Goal: Information Seeking & Learning: Learn about a topic

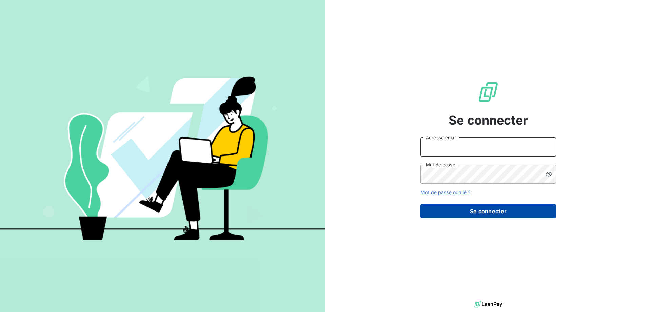
type input "[PERSON_NAME][EMAIL_ADDRESS][DOMAIN_NAME]"
click at [478, 207] on button "Se connecter" at bounding box center [489, 211] width 136 height 14
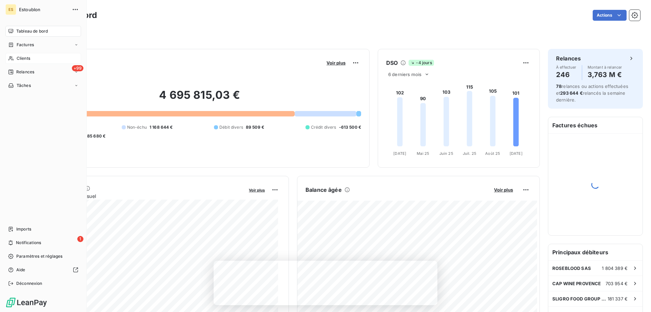
click at [30, 58] on span "Clients" at bounding box center [24, 58] width 14 height 6
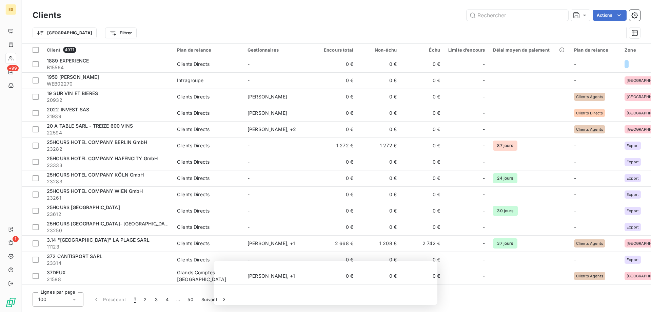
click at [94, 41] on div "Trier Filtrer" at bounding box center [337, 32] width 608 height 21
click at [94, 35] on html "ES +99 1 Clients Actions Trier Filtrer Client 4971 Plan de relance Gestionnaire…" at bounding box center [325, 156] width 651 height 312
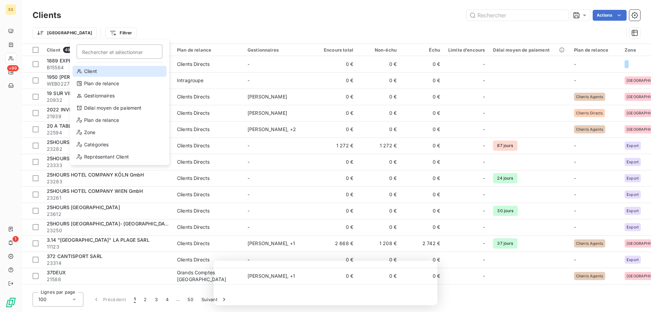
click at [96, 70] on div "Client" at bounding box center [120, 71] width 94 height 11
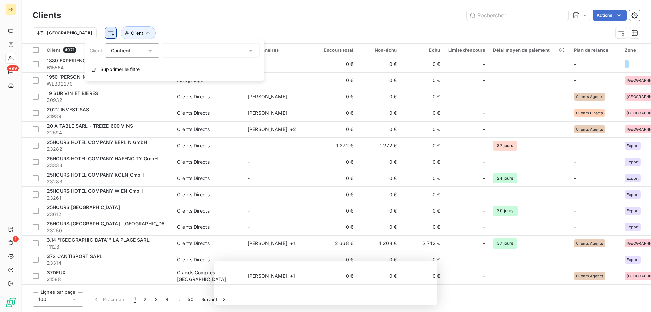
click at [77, 33] on html "ES +99 1 Clients Actions Trier Client Client 4971 Plan de relance Gestionnaires…" at bounding box center [325, 156] width 651 height 312
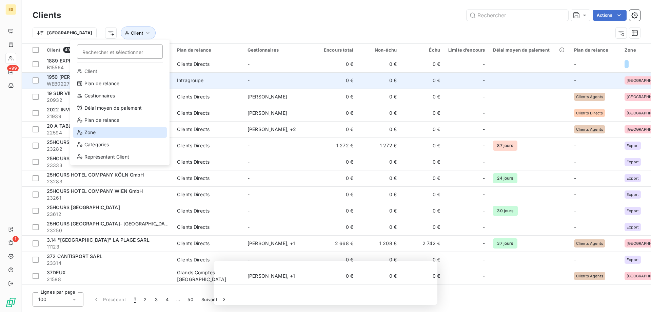
click at [91, 132] on div "Zone" at bounding box center [120, 132] width 94 height 11
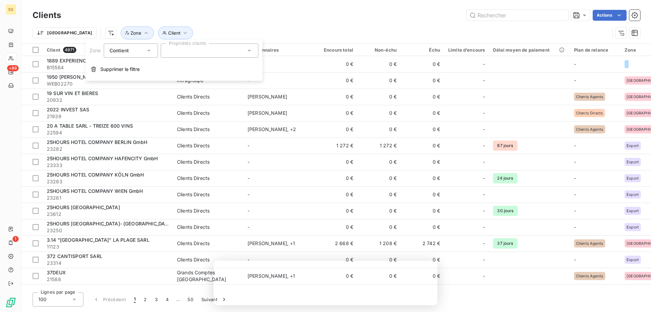
click at [124, 55] on div "Contient" at bounding box center [131, 50] width 54 height 14
click at [178, 50] on div at bounding box center [210, 50] width 98 height 14
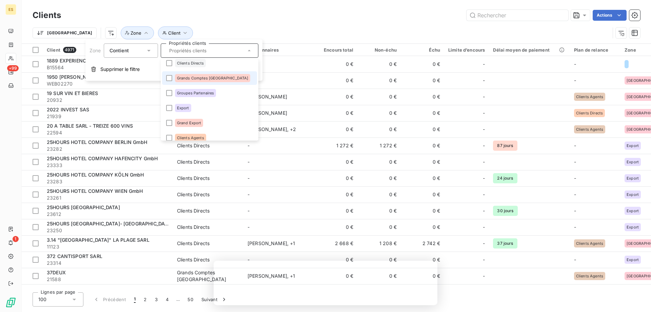
scroll to position [39, 0]
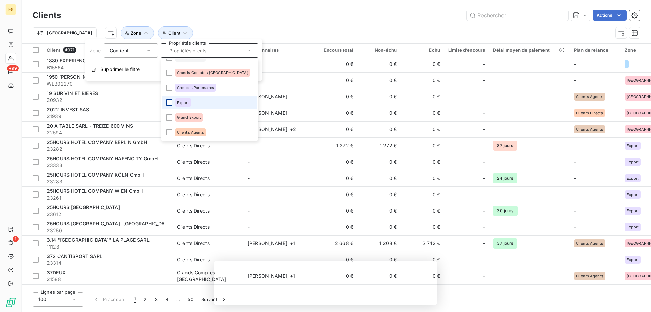
click at [170, 104] on div at bounding box center [169, 102] width 6 height 6
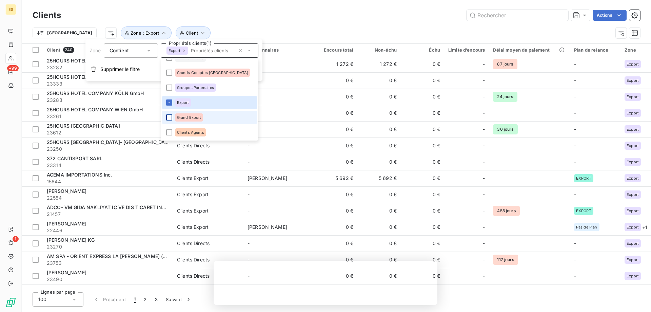
click at [168, 118] on div at bounding box center [169, 117] width 6 height 6
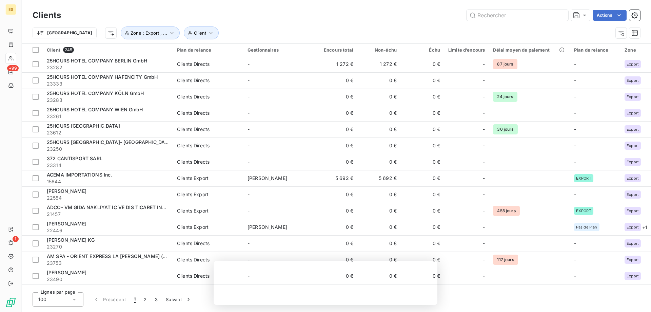
click at [282, 21] on div "Clients Actions" at bounding box center [337, 15] width 608 height 14
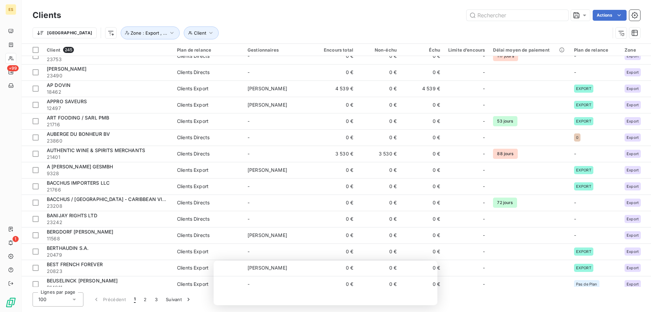
scroll to position [237, 0]
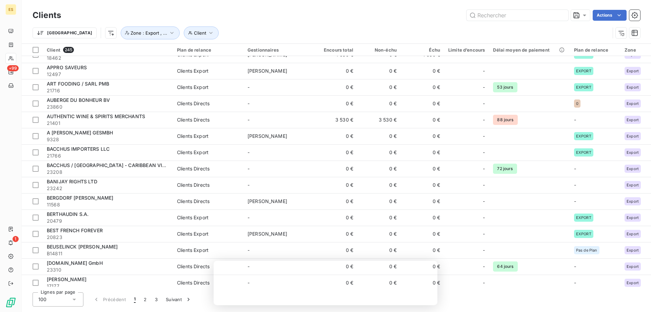
click at [263, 28] on div "Trier Client Zone : Export , ..." at bounding box center [322, 32] width 578 height 13
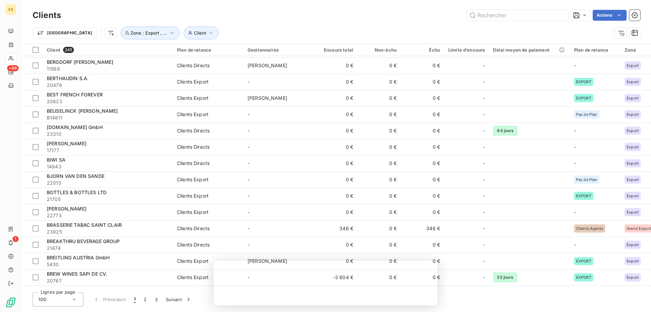
scroll to position [509, 0]
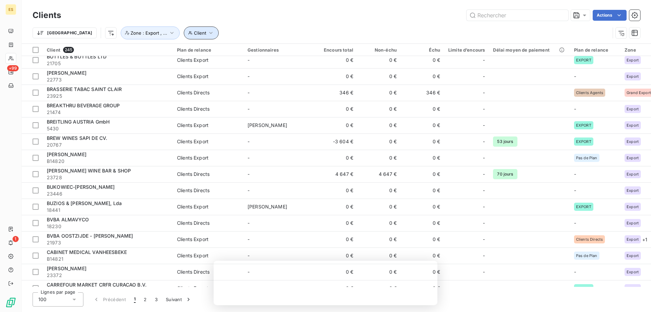
click at [188, 31] on icon "button" at bounding box center [190, 33] width 4 height 4
click at [247, 53] on div at bounding box center [273, 50] width 98 height 14
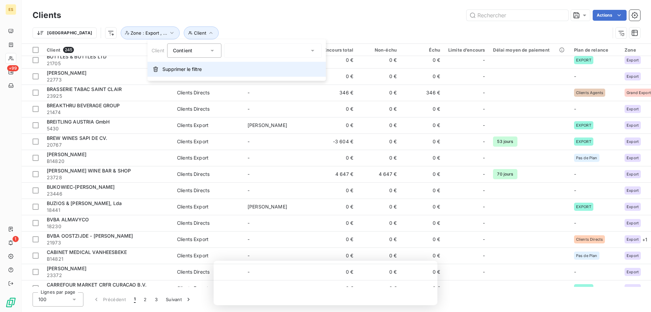
click at [184, 69] on span "Supprimer le filtre" at bounding box center [182, 69] width 39 height 7
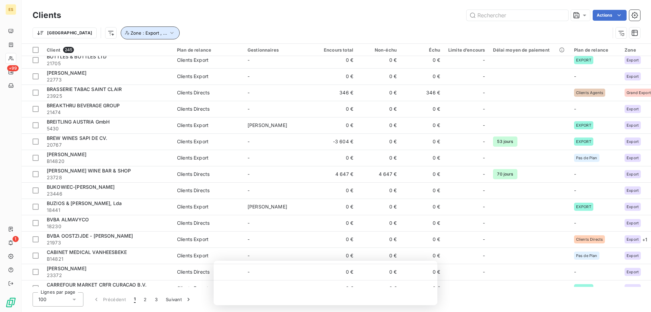
click at [124, 37] on button "Zone : Export , ..." at bounding box center [150, 32] width 59 height 13
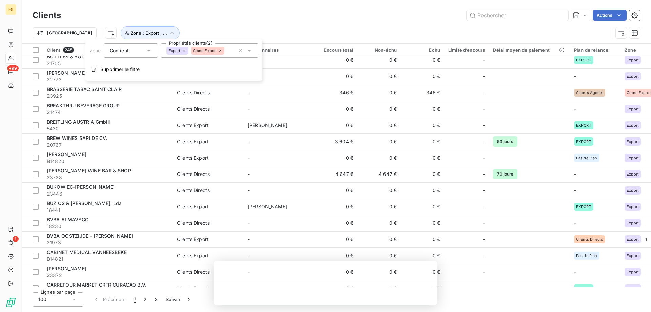
click at [251, 52] on icon at bounding box center [249, 50] width 7 height 7
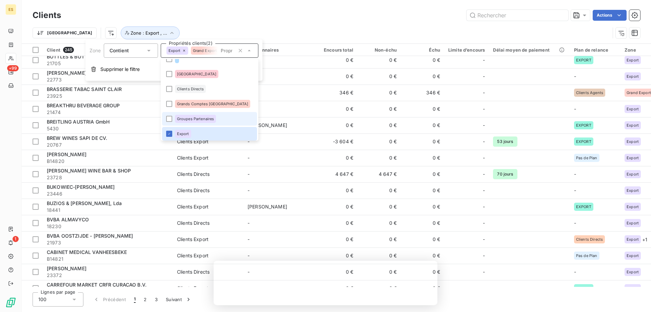
scroll to position [39, 0]
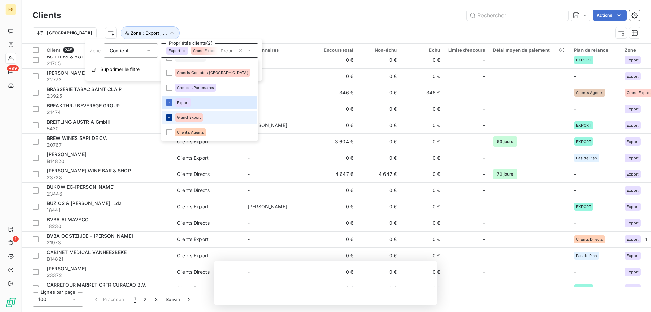
click at [168, 118] on icon at bounding box center [169, 117] width 4 height 4
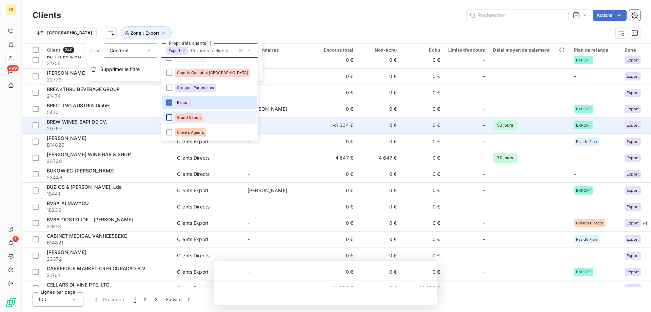
scroll to position [509, 0]
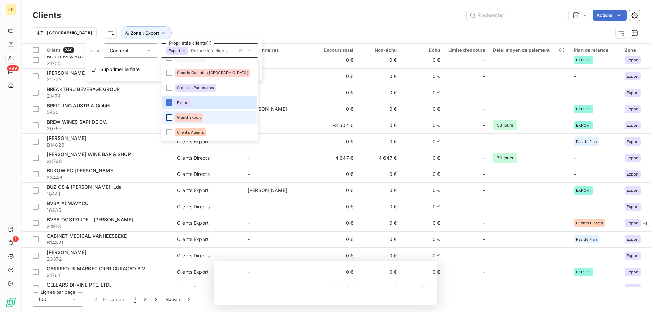
click at [303, 22] on div "Clients Actions" at bounding box center [337, 15] width 608 height 14
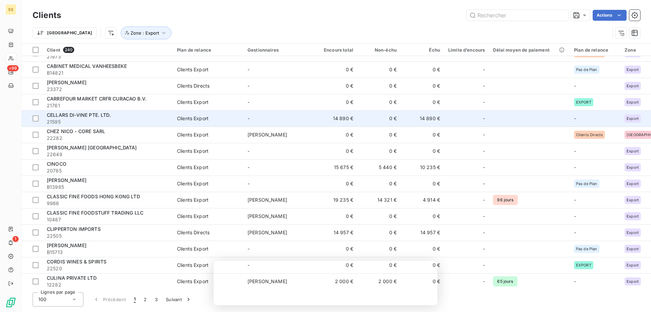
scroll to position [712, 0]
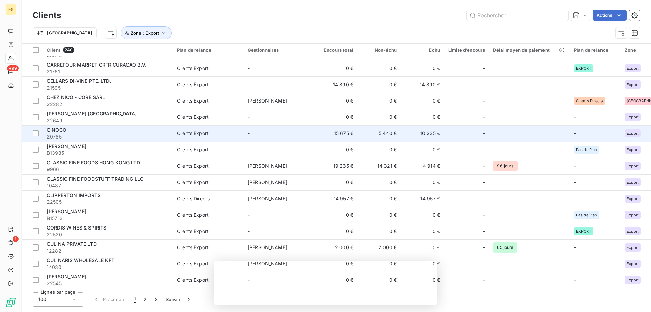
click at [321, 133] on td "15 675 €" at bounding box center [335, 133] width 43 height 16
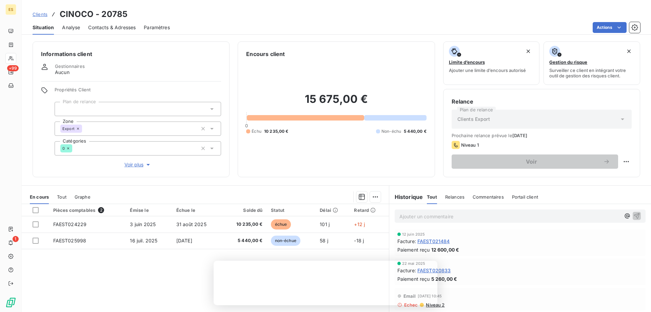
scroll to position [43, 0]
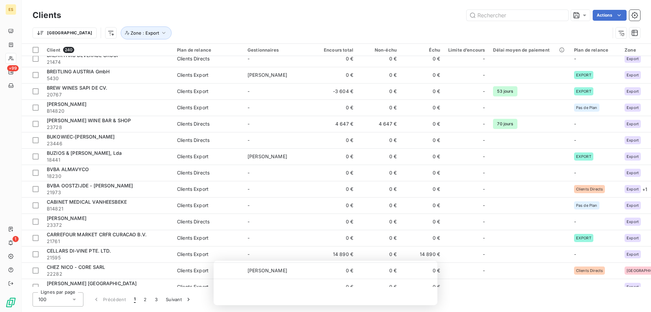
scroll to position [577, 0]
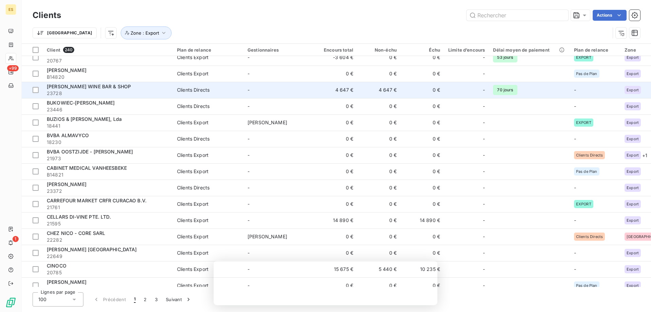
click at [246, 92] on td "-" at bounding box center [279, 90] width 71 height 16
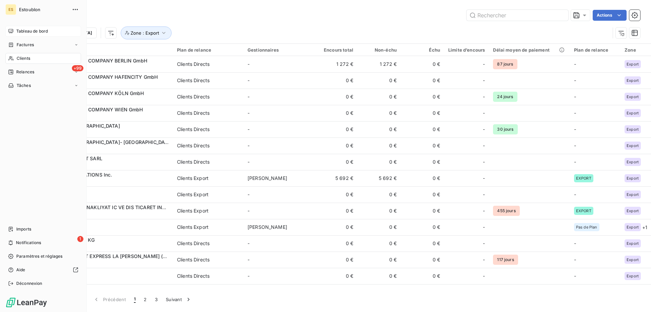
click at [32, 30] on span "Tableau de bord" at bounding box center [32, 31] width 32 height 6
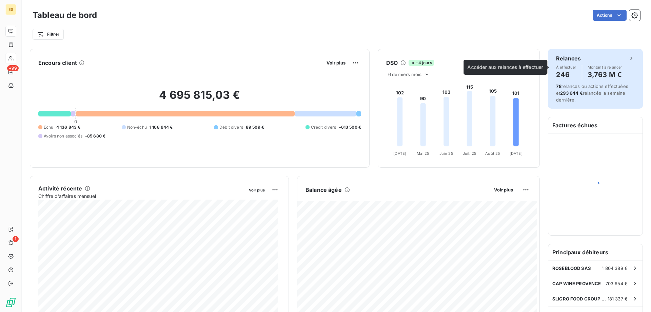
click at [612, 66] on span "Montant à relancer" at bounding box center [605, 67] width 35 height 4
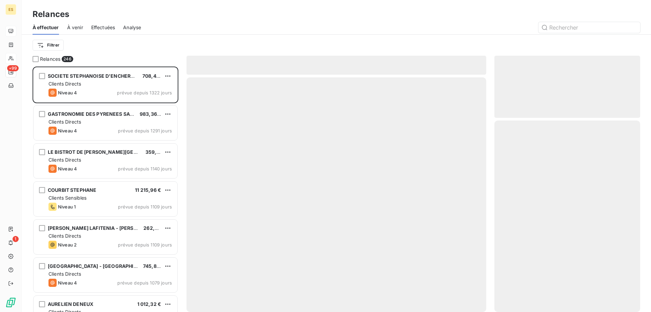
scroll to position [240, 141]
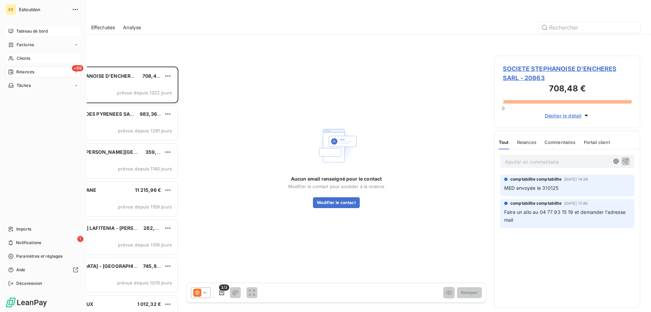
click at [22, 33] on span "Tableau de bord" at bounding box center [32, 31] width 32 height 6
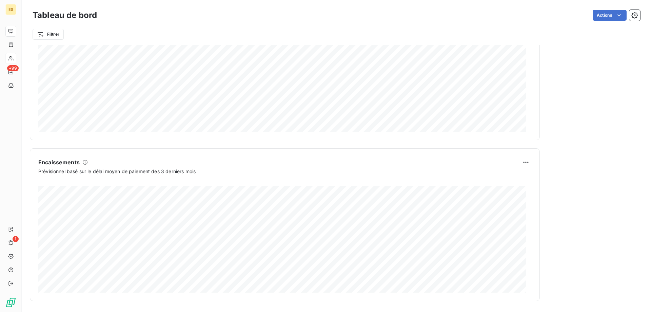
scroll to position [248, 0]
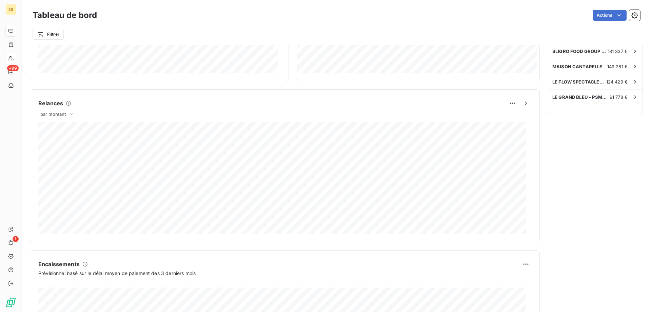
click at [157, 109] on div "Relances par montant" at bounding box center [284, 166] width 493 height 136
click at [525, 102] on icon "button" at bounding box center [526, 102] width 2 height 3
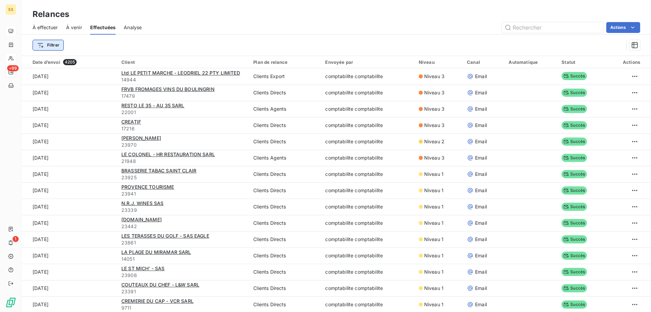
click at [45, 45] on html "ES +99 1 Relances À effectuer À venir Effectuées Analyse Actions Filtrer Date d…" at bounding box center [325, 156] width 651 height 312
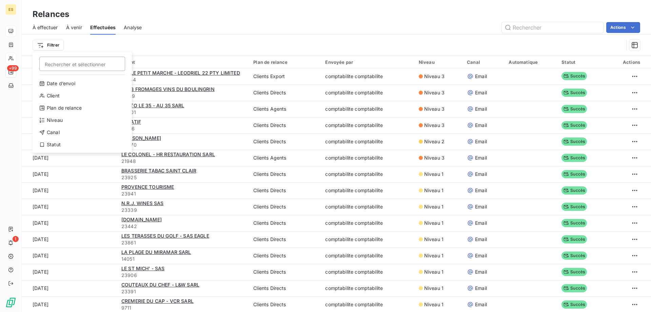
click at [223, 36] on html "ES +99 1 Relances À effectuer À venir Effectuées Analyse Actions Filtrer Recher…" at bounding box center [325, 156] width 651 height 312
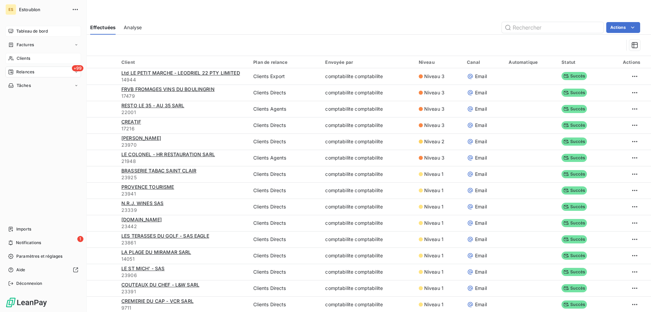
click at [25, 32] on span "Tableau de bord" at bounding box center [32, 31] width 32 height 6
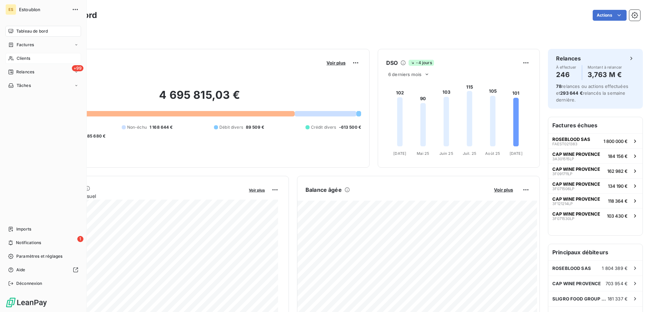
click at [26, 54] on div "Clients" at bounding box center [43, 58] width 76 height 11
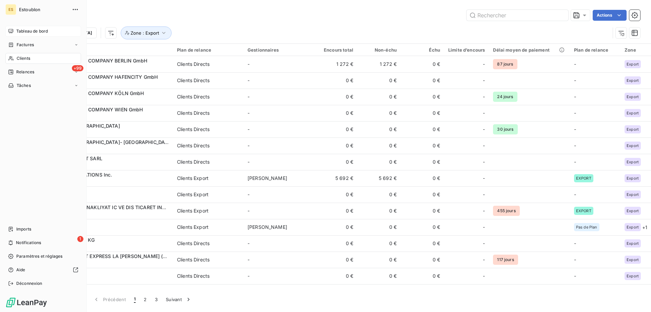
click at [30, 31] on span "Tableau de bord" at bounding box center [32, 31] width 32 height 6
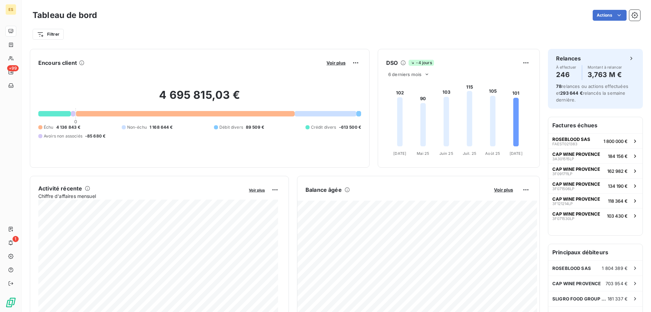
click at [591, 127] on h6 "Factures échues" at bounding box center [596, 125] width 94 height 16
click at [586, 131] on h6 "Factures échues" at bounding box center [596, 125] width 94 height 16
click at [584, 125] on h6 "Factures échues" at bounding box center [596, 125] width 94 height 16
click at [611, 14] on html "ES +99 1 Tableau de bord Actions Filtrer Encours client Voir plus 4 695 815,03 …" at bounding box center [325, 156] width 651 height 312
click at [570, 118] on html "ES +99 1 Tableau de bord Actions Filtrer Encours client Voir plus 4 695 815,03 …" at bounding box center [325, 156] width 651 height 312
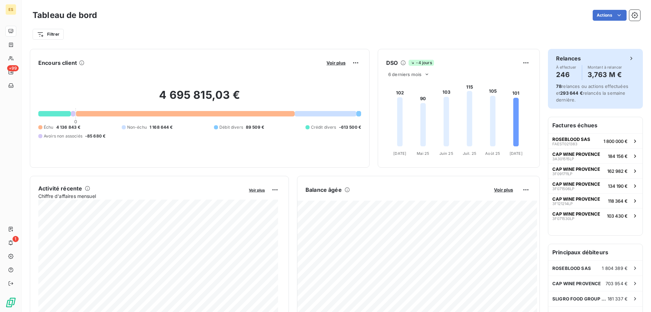
click at [571, 84] on span "78 relances ou actions effectuées et 293 644 € relancés la semaine dernière." at bounding box center [592, 92] width 72 height 19
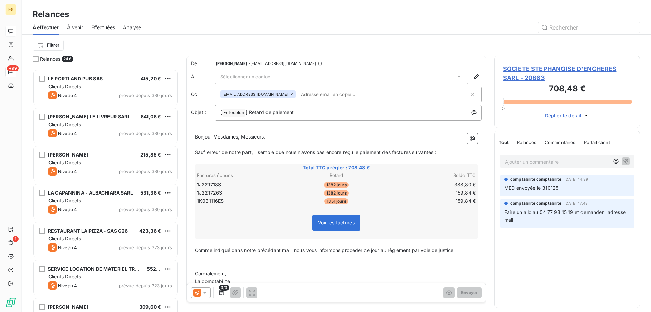
scroll to position [2341, 0]
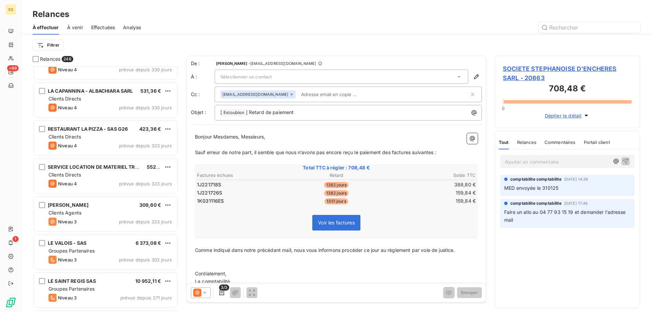
click at [361, 16] on div "Relances" at bounding box center [337, 14] width 630 height 12
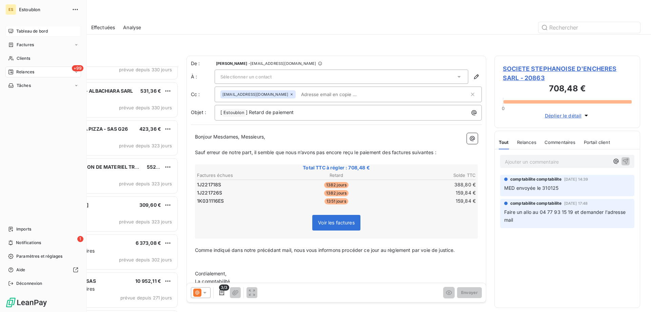
click at [19, 31] on span "Tableau de bord" at bounding box center [32, 31] width 32 height 6
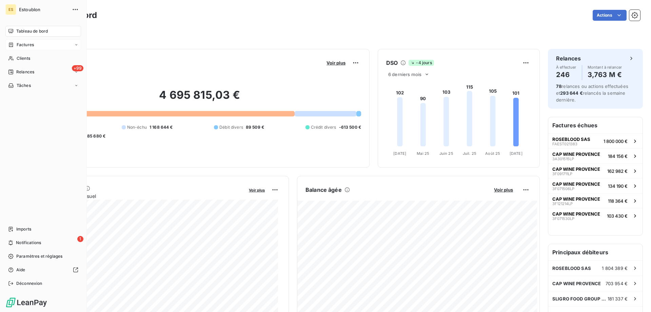
click at [22, 42] on span "Factures" at bounding box center [25, 45] width 17 height 6
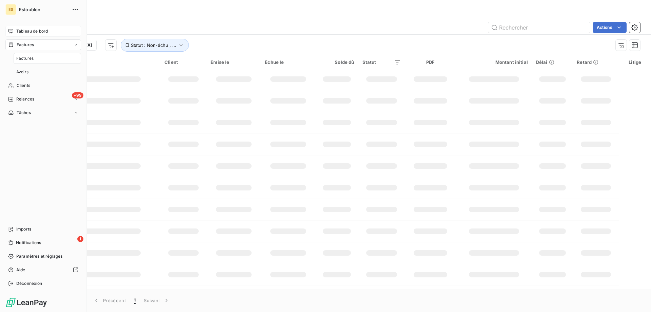
click at [24, 29] on span "Tableau de bord" at bounding box center [32, 31] width 32 height 6
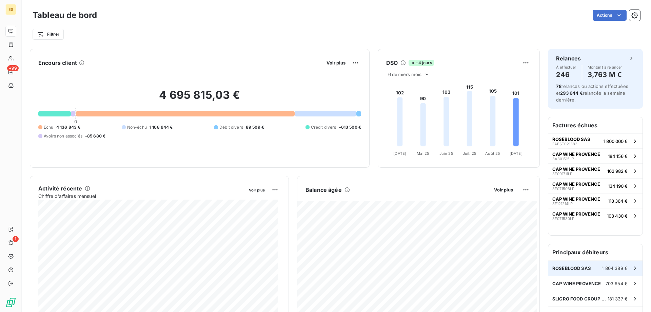
scroll to position [102, 0]
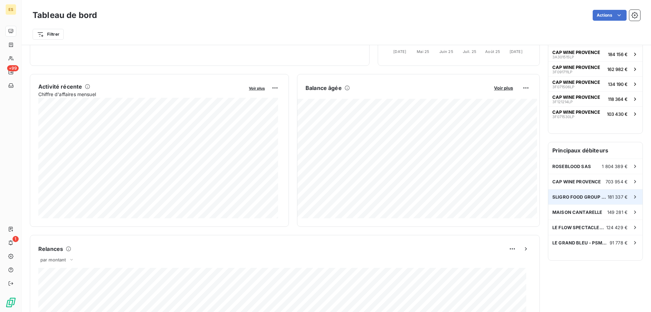
click at [584, 200] on div "SLIGRO FOOD GROUP NED. BV 181 337 €" at bounding box center [596, 196] width 94 height 15
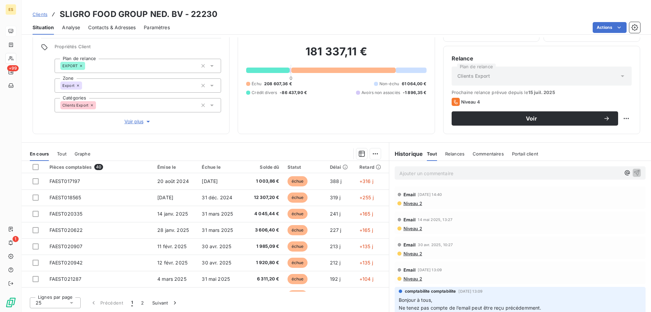
click at [483, 155] on span "Commentaires" at bounding box center [488, 153] width 31 height 5
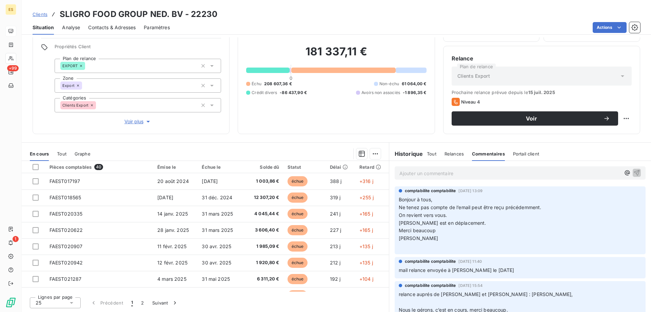
click at [454, 174] on p "Ajouter un commentaire ﻿" at bounding box center [510, 173] width 221 height 8
click at [634, 171] on icon "button" at bounding box center [637, 173] width 6 height 6
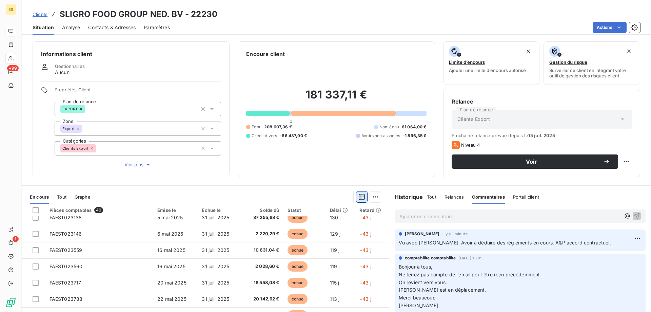
scroll to position [34, 0]
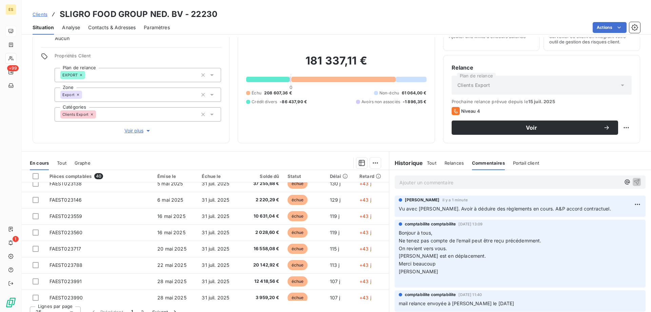
click at [435, 180] on p "Ajouter un commentaire ﻿" at bounding box center [510, 182] width 221 height 8
click at [632, 203] on html "ES +99 1 Clients SLIGRO FOOD GROUP NED. BV - 22230 Situation Analyse Contacts &…" at bounding box center [325, 156] width 651 height 312
click at [612, 222] on div "Editer" at bounding box center [611, 219] width 38 height 11
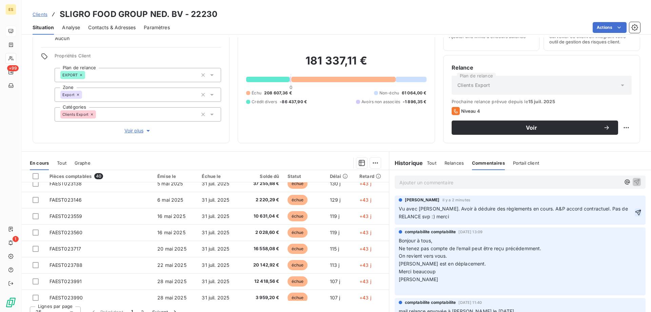
click at [635, 214] on icon "button" at bounding box center [638, 212] width 7 height 7
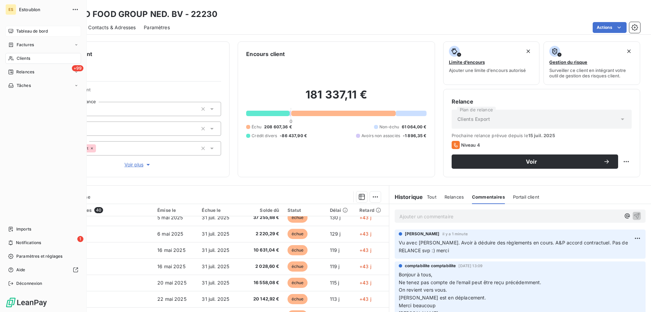
click at [26, 29] on span "Tableau de bord" at bounding box center [32, 31] width 32 height 6
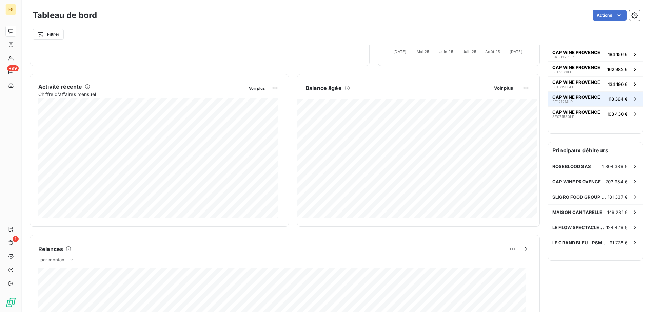
scroll to position [34, 0]
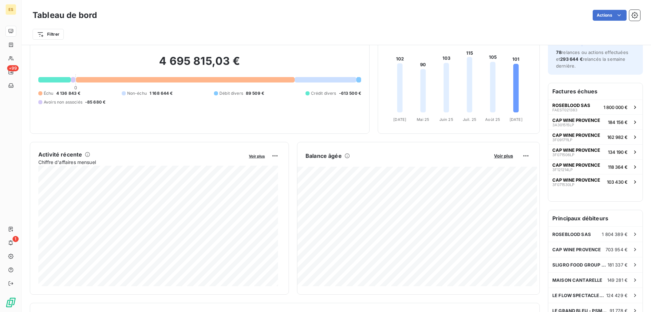
click at [576, 92] on h6 "Factures échues" at bounding box center [596, 91] width 94 height 16
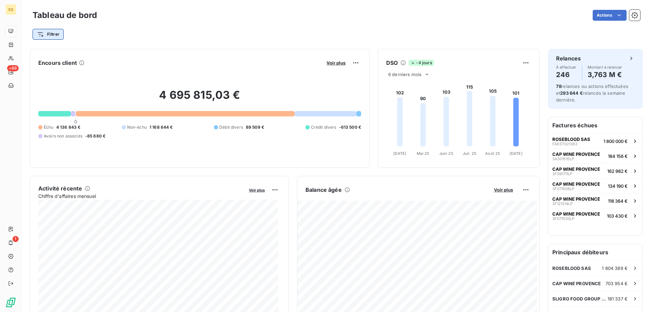
click at [42, 37] on html "ES +99 1 Tableau de bord Actions Filtrer Encours client Voir plus 4 695 815,03 …" at bounding box center [325, 156] width 651 height 312
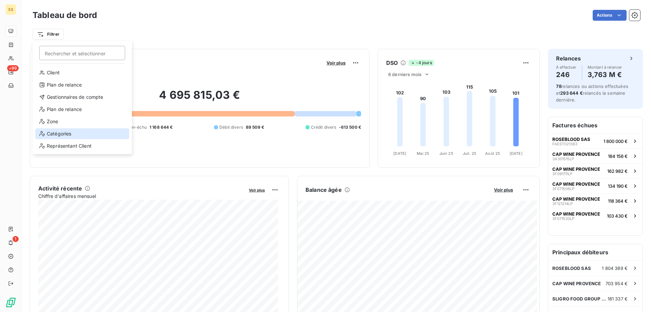
click at [56, 133] on div "Catégories" at bounding box center [82, 133] width 94 height 11
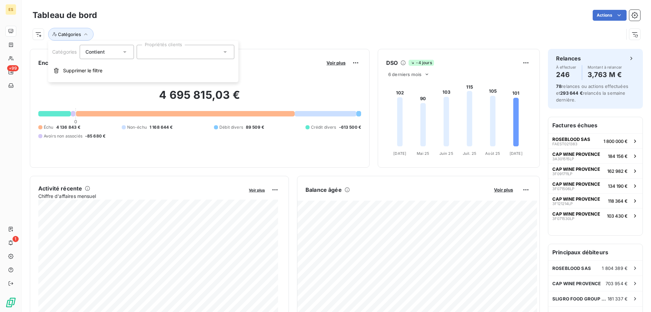
click at [167, 55] on div at bounding box center [186, 52] width 98 height 14
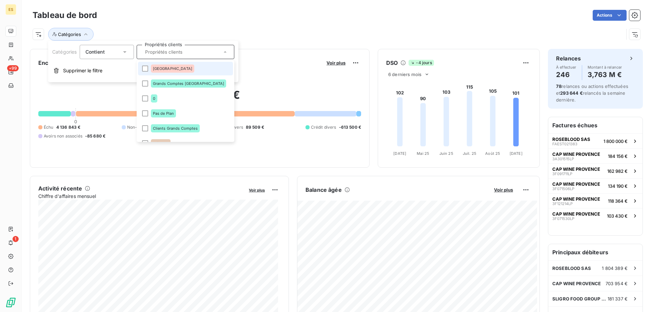
click at [121, 49] on icon at bounding box center [124, 52] width 7 height 7
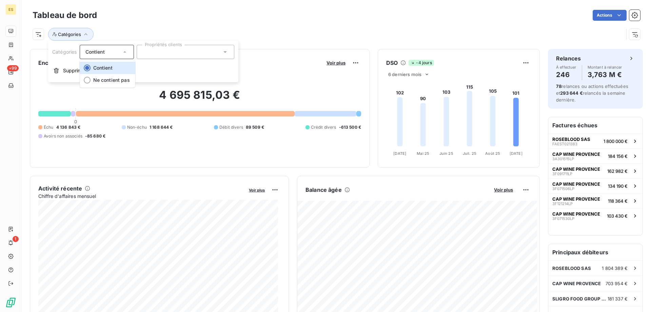
click at [121, 49] on icon at bounding box center [124, 52] width 7 height 7
click at [120, 21] on div "Tableau de bord Actions" at bounding box center [337, 15] width 608 height 14
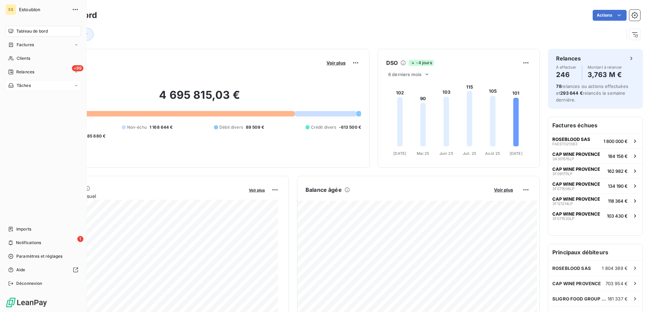
click at [25, 81] on div "Tâches" at bounding box center [43, 85] width 76 height 11
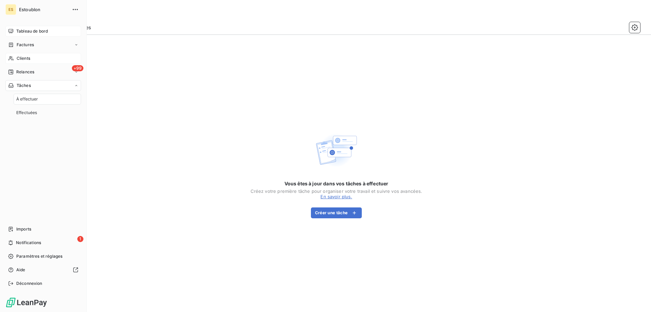
click at [25, 59] on span "Clients" at bounding box center [24, 58] width 14 height 6
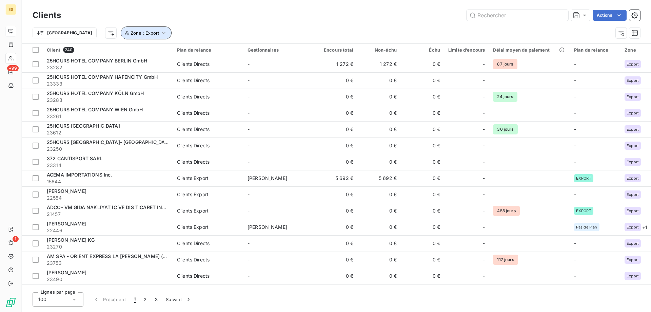
click at [131, 34] on span "Zone : Export" at bounding box center [145, 32] width 28 height 5
click at [162, 23] on div "Trier Zone : Export" at bounding box center [337, 32] width 608 height 21
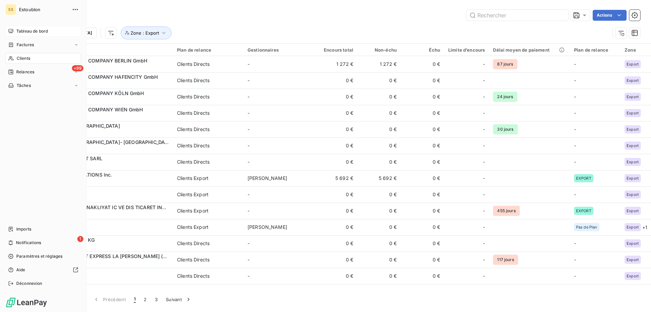
click at [22, 27] on div "Tableau de bord" at bounding box center [43, 31] width 76 height 11
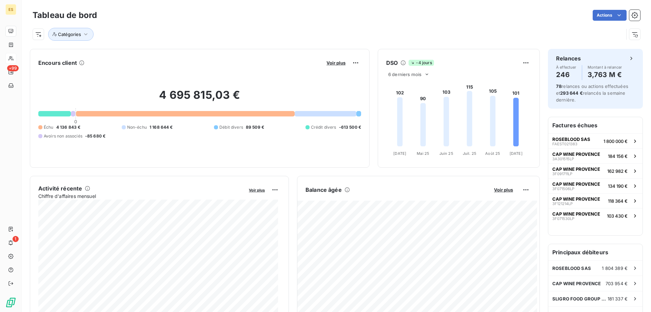
click at [573, 128] on h6 "Factures échues" at bounding box center [596, 125] width 94 height 16
click at [173, 118] on div "4 695 815,03 € 0 Échu 4 136 843 € Non-échu 1 168 644 € Débit divers 89 509 € Cr…" at bounding box center [199, 113] width 323 height 91
click at [173, 113] on div at bounding box center [185, 113] width 219 height 5
click at [332, 64] on span "Voir plus" at bounding box center [336, 62] width 19 height 5
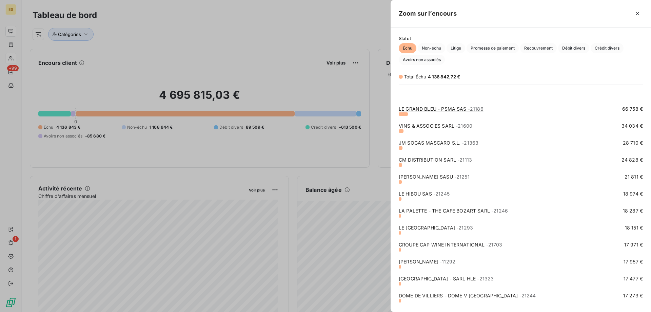
scroll to position [102, 0]
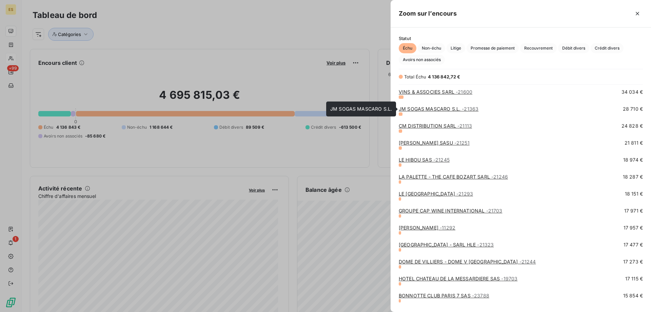
click at [420, 108] on link "JM SOGAS MASCARO S.L. - 21363" at bounding box center [439, 109] width 80 height 6
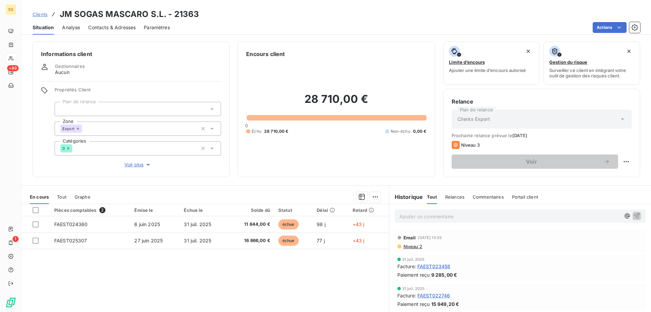
scroll to position [43, 0]
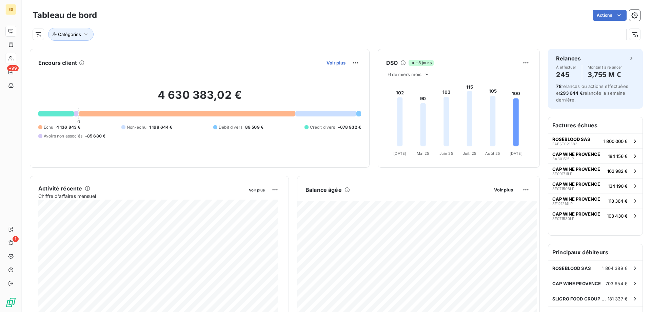
click at [327, 63] on span "Voir plus" at bounding box center [336, 62] width 19 height 5
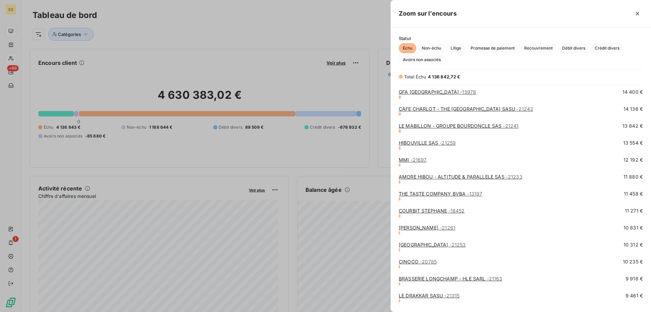
scroll to position [407, 0]
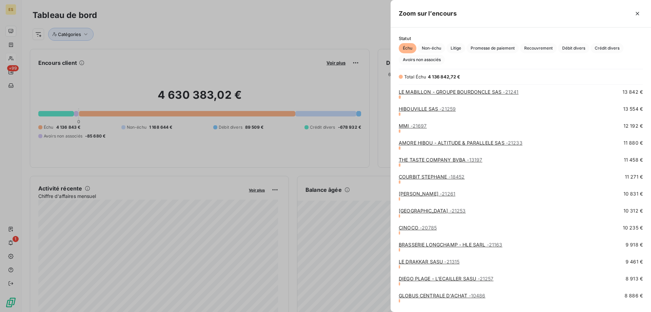
click at [404, 126] on link "MMI - 21697" at bounding box center [413, 126] width 28 height 6
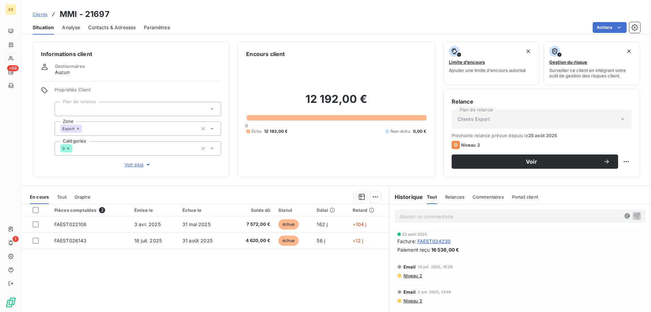
scroll to position [43, 0]
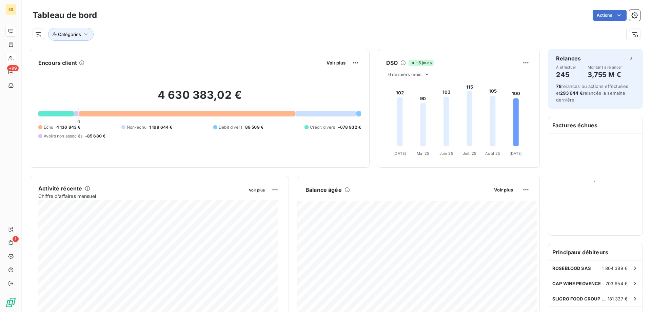
click at [334, 60] on button "Voir plus" at bounding box center [336, 63] width 23 height 6
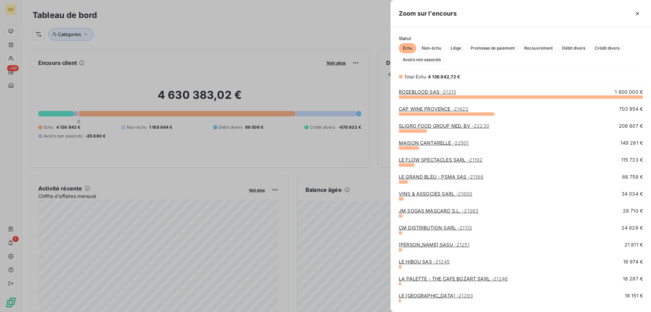
click at [334, 61] on div at bounding box center [325, 156] width 651 height 312
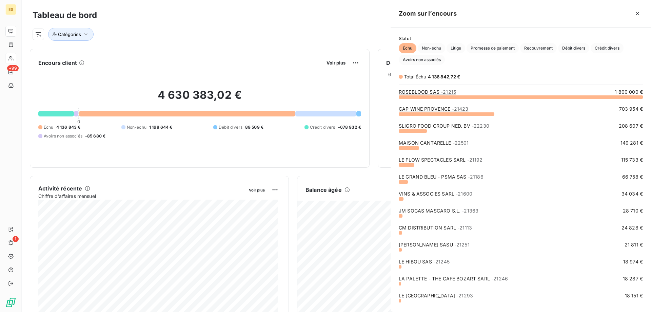
scroll to position [210, 255]
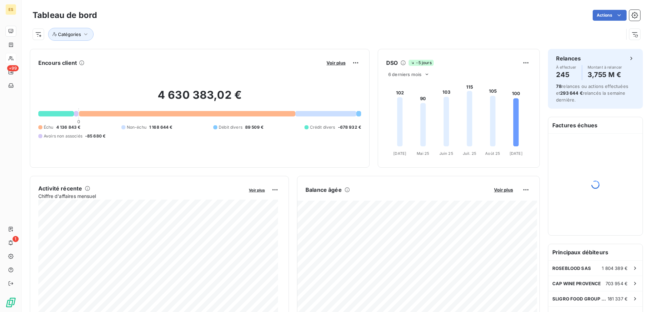
click at [334, 61] on span "Voir plus" at bounding box center [336, 62] width 19 height 5
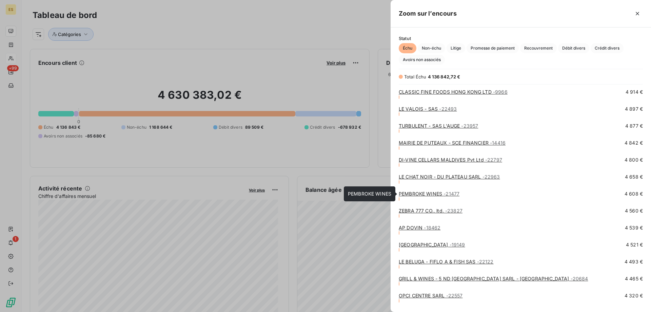
scroll to position [984, 0]
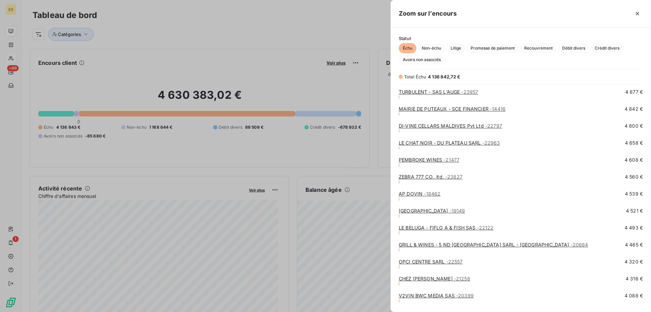
click at [433, 161] on link "PEMBROKE WINES - 21477" at bounding box center [429, 160] width 61 height 6
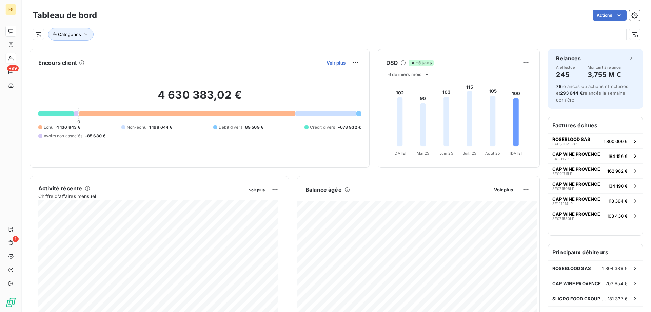
click at [328, 61] on span "Voir plus" at bounding box center [336, 62] width 19 height 5
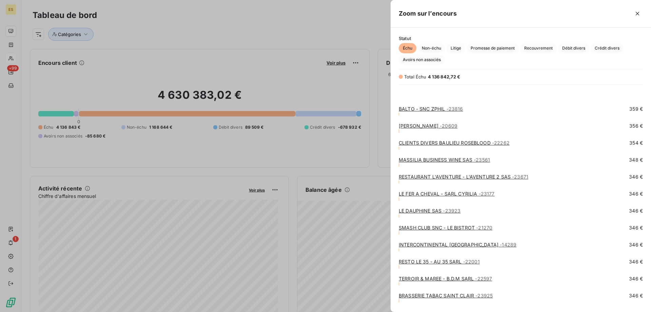
scroll to position [6514, 0]
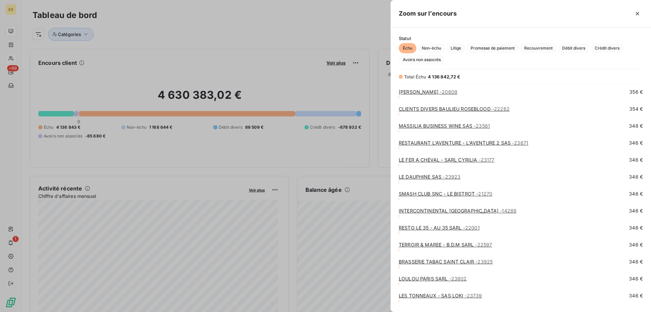
click at [230, 145] on div at bounding box center [325, 156] width 651 height 312
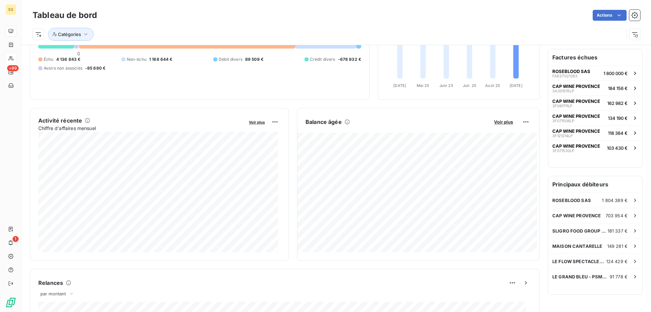
scroll to position [0, 0]
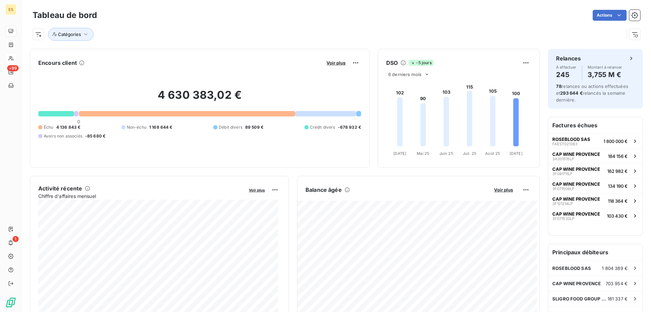
click at [304, 87] on div "4 630 383,02 € 0 Échu 4 136 843 € Non-échu 1 168 644 € Débit divers 89 509 € Cr…" at bounding box center [199, 113] width 323 height 91
click at [69, 36] on span "Catégories" at bounding box center [69, 34] width 23 height 5
click at [152, 54] on div at bounding box center [186, 52] width 98 height 14
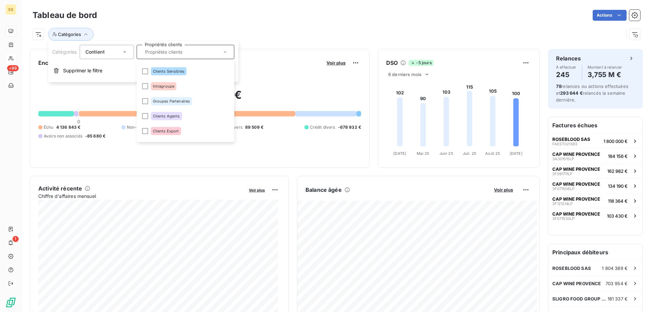
scroll to position [129, 0]
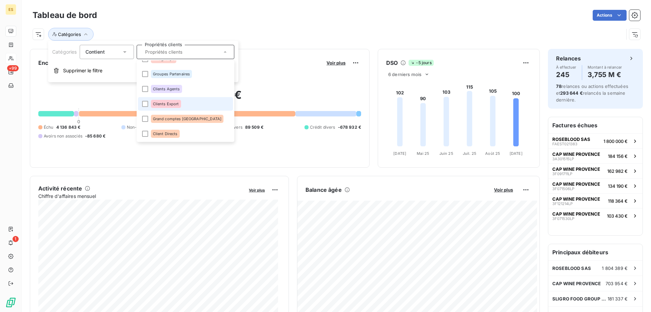
click at [157, 103] on span "Clients Export" at bounding box center [166, 104] width 26 height 4
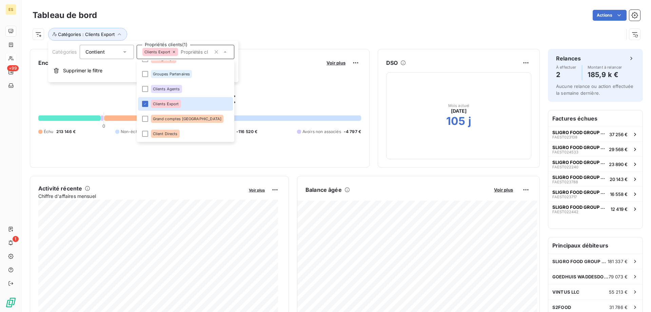
click at [404, 21] on div "Tableau de bord Actions" at bounding box center [337, 15] width 608 height 14
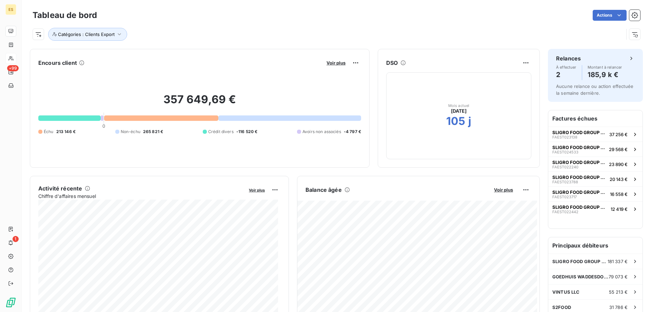
click at [197, 118] on div at bounding box center [161, 117] width 114 height 5
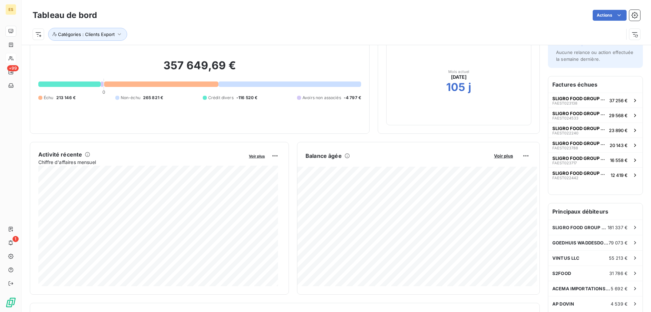
scroll to position [0, 0]
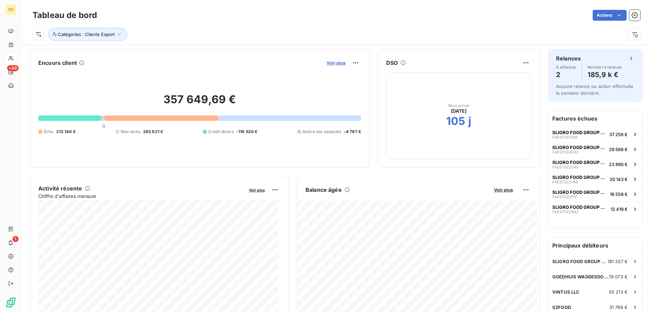
click at [330, 64] on span "Voir plus" at bounding box center [336, 62] width 19 height 5
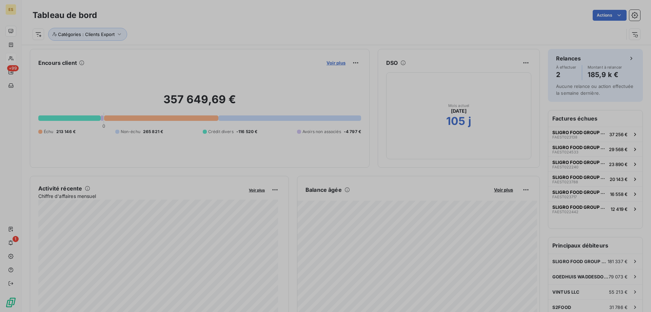
scroll to position [210, 255]
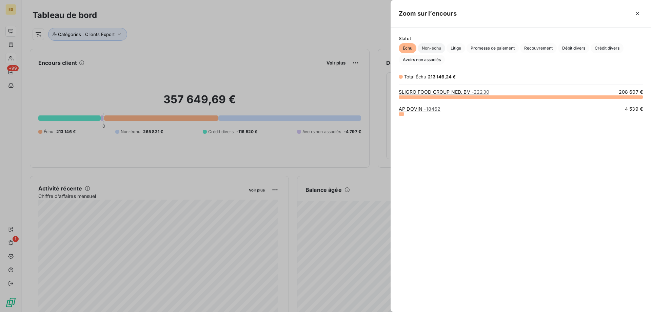
click at [434, 50] on span "Non-échu" at bounding box center [431, 48] width 27 height 10
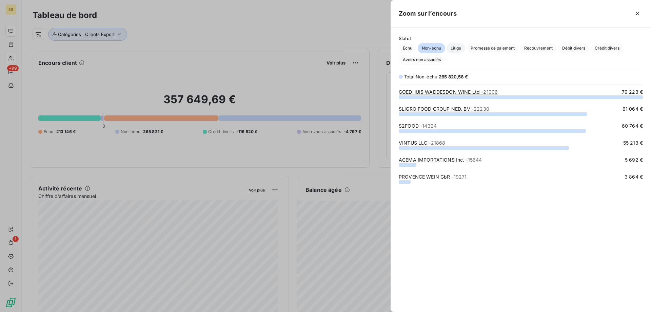
click at [456, 51] on span "Litige" at bounding box center [456, 48] width 19 height 10
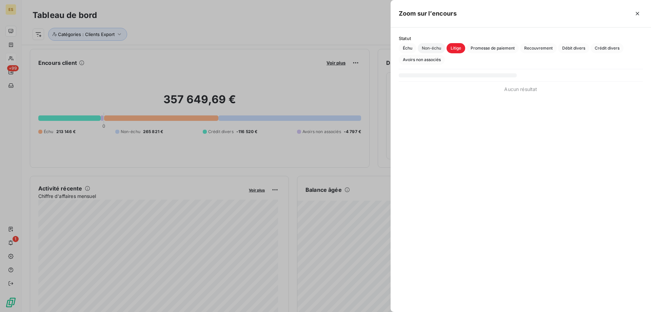
click at [423, 49] on span "Non-échu" at bounding box center [431, 48] width 27 height 10
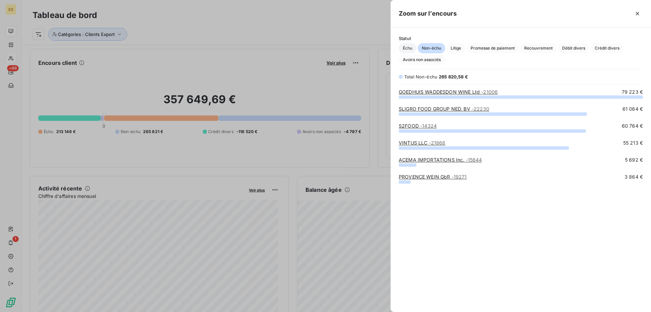
click at [402, 49] on span "Échu" at bounding box center [408, 48] width 18 height 10
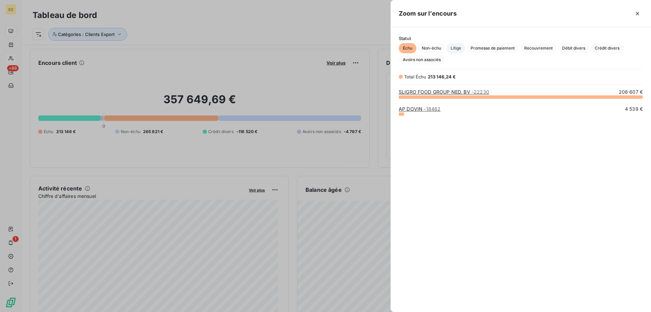
click at [461, 45] on span "Litige" at bounding box center [456, 48] width 19 height 10
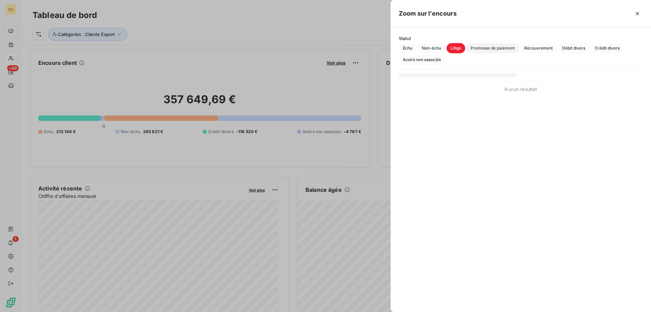
click at [483, 45] on span "Promesse de paiement" at bounding box center [493, 48] width 52 height 10
click at [402, 46] on span "Échu" at bounding box center [408, 48] width 18 height 10
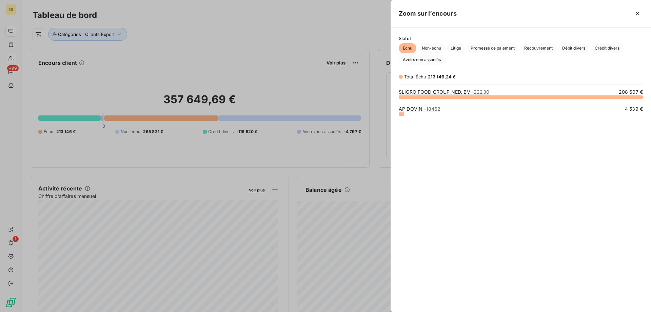
click at [172, 38] on div at bounding box center [325, 156] width 651 height 312
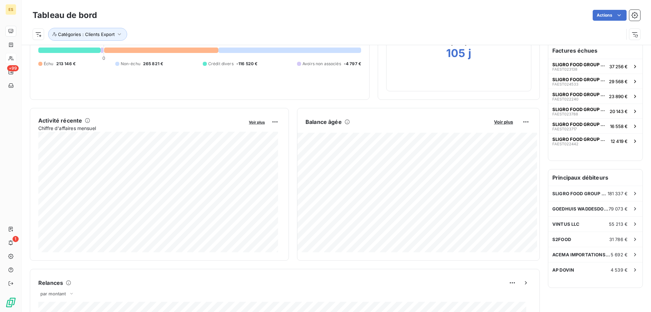
scroll to position [34, 0]
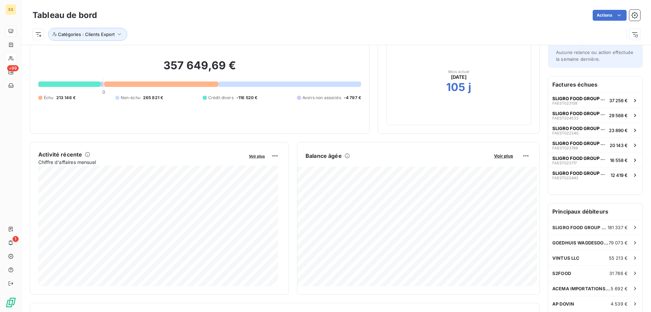
click at [578, 87] on h6 "Factures échues" at bounding box center [596, 84] width 94 height 16
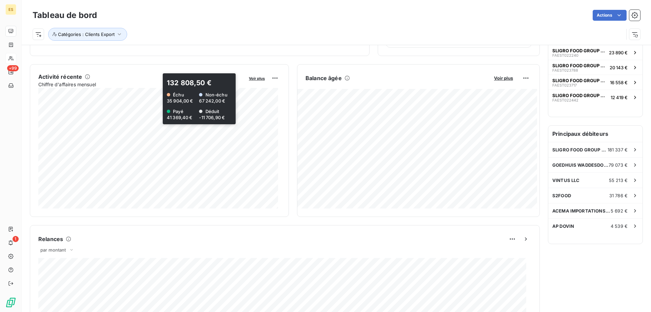
scroll to position [10, 0]
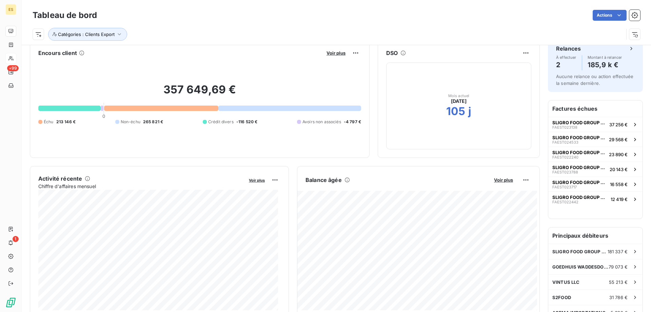
click at [152, 109] on div at bounding box center [161, 108] width 114 height 5
click at [327, 54] on span "Voir plus" at bounding box center [336, 52] width 19 height 5
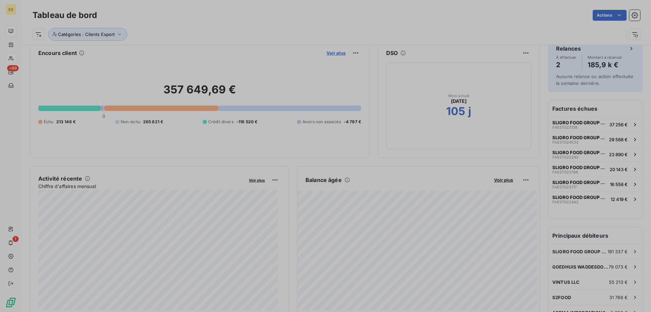
scroll to position [307, 255]
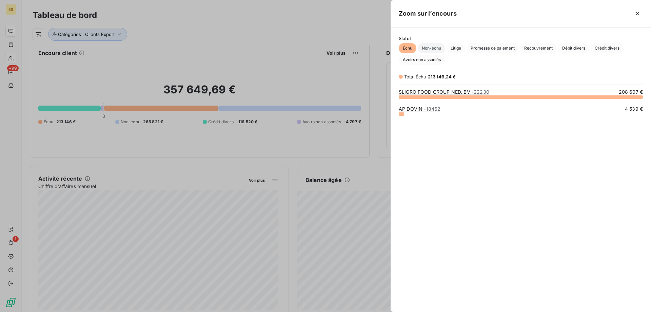
click at [435, 52] on span "Non-échu" at bounding box center [431, 48] width 27 height 10
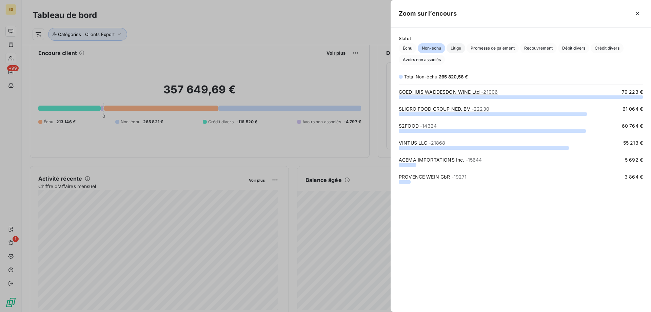
click at [460, 49] on span "Litige" at bounding box center [456, 48] width 19 height 10
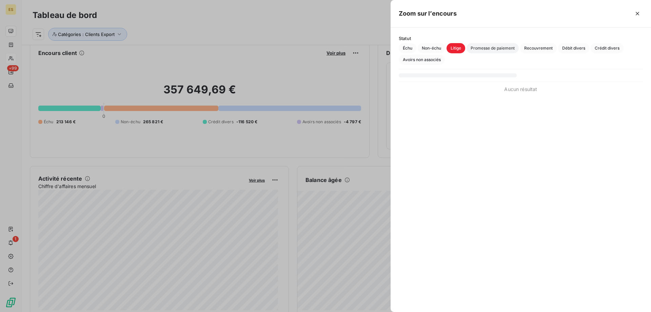
click at [479, 48] on span "Promesse de paiement" at bounding box center [493, 48] width 52 height 10
click at [528, 48] on span "Recouvrement" at bounding box center [538, 48] width 37 height 10
click at [574, 51] on span "Débit divers" at bounding box center [573, 48] width 31 height 10
click at [608, 49] on span "Crédit divers" at bounding box center [607, 48] width 33 height 10
click at [410, 49] on span "Échu" at bounding box center [408, 48] width 18 height 10
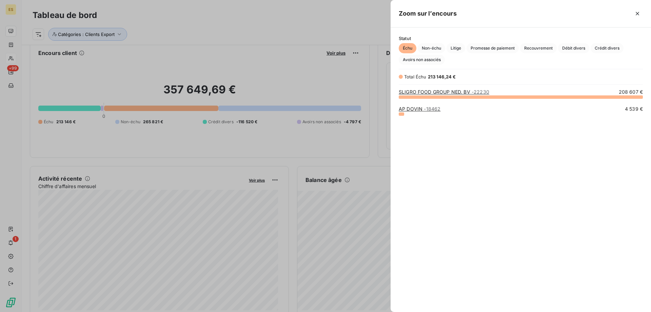
scroll to position [210, 255]
click at [435, 22] on div "Zoom sur l’encours" at bounding box center [521, 13] width 261 height 27
click at [186, 43] on div at bounding box center [325, 156] width 651 height 312
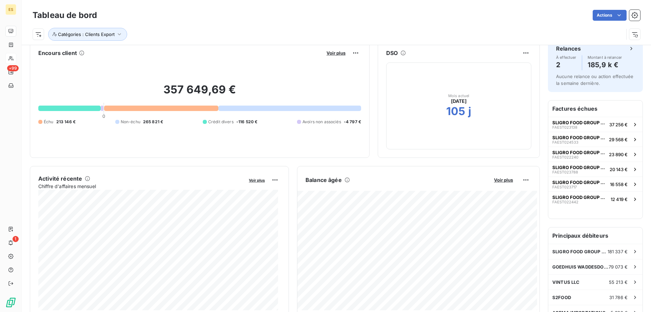
click at [62, 109] on div at bounding box center [69, 108] width 62 height 5
click at [333, 55] on span "Voir plus" at bounding box center [336, 52] width 19 height 5
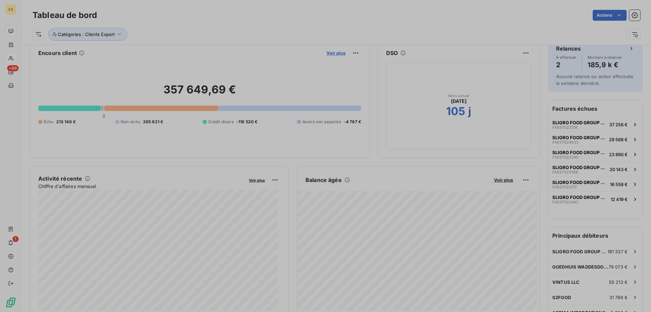
scroll to position [307, 255]
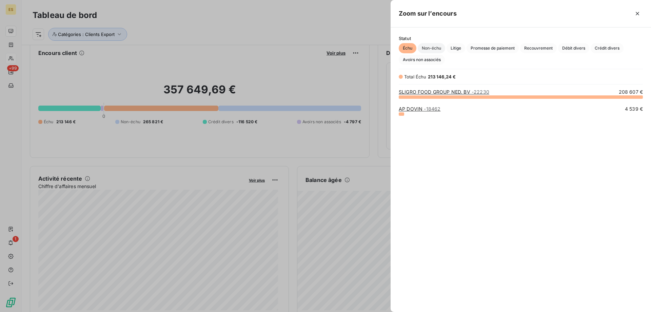
click at [434, 50] on span "Non-échu" at bounding box center [431, 48] width 27 height 10
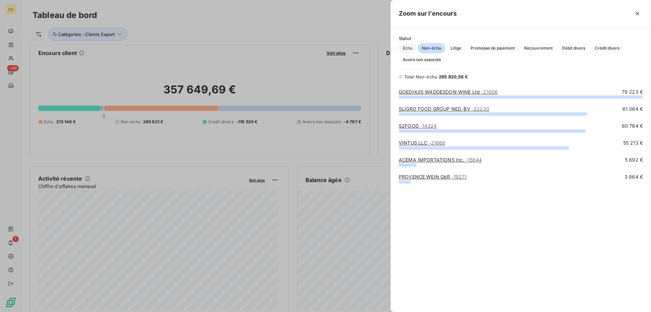
click at [406, 44] on span "Échu" at bounding box center [408, 48] width 18 height 10
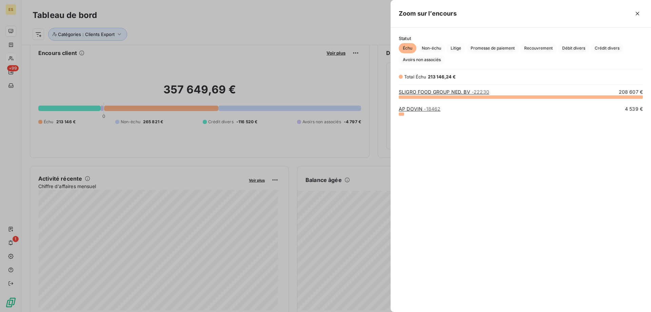
click at [172, 24] on div at bounding box center [325, 156] width 651 height 312
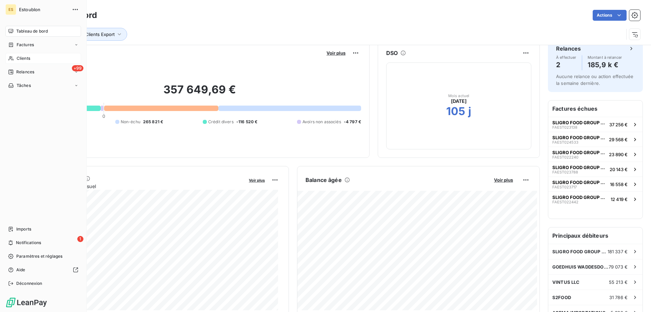
click at [17, 33] on span "Tableau de bord" at bounding box center [32, 31] width 32 height 6
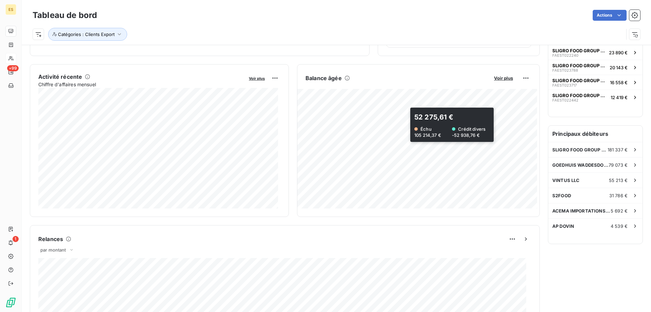
scroll to position [146, 0]
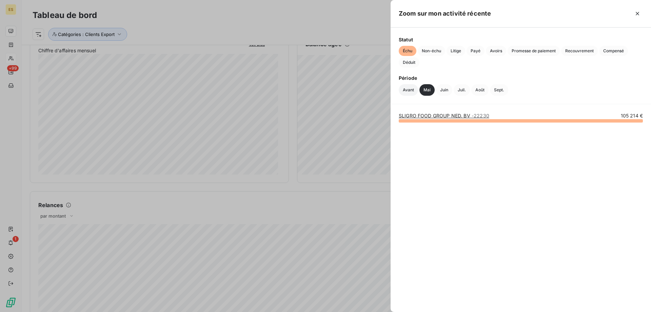
click at [413, 90] on button "Avant" at bounding box center [408, 90] width 19 height 12
click at [160, 68] on div at bounding box center [325, 156] width 651 height 312
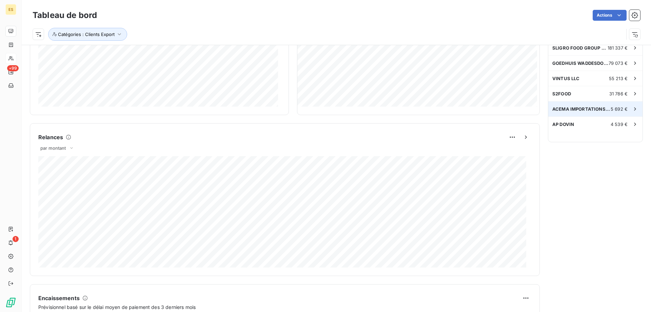
scroll to position [112, 0]
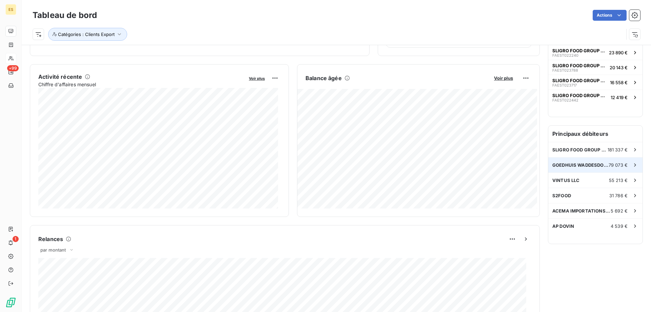
click at [586, 166] on span "GOEDHUIS WADDESDON WINE Ltd" at bounding box center [581, 164] width 56 height 5
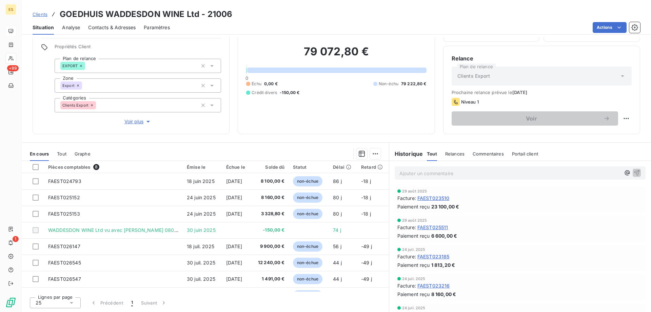
scroll to position [9, 0]
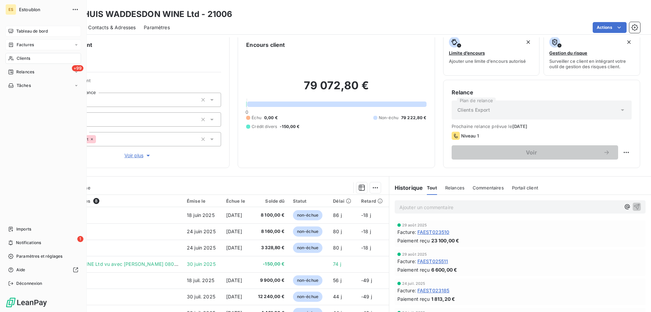
click at [20, 44] on span "Factures" at bounding box center [25, 45] width 17 height 6
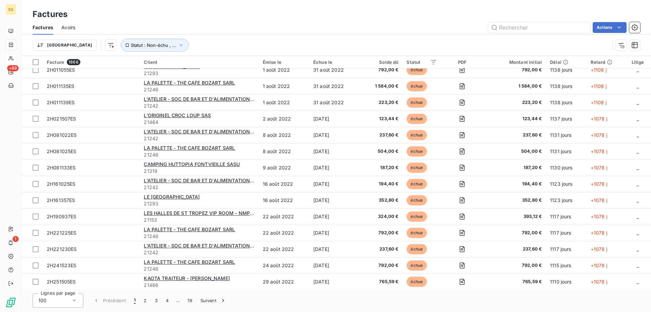
scroll to position [798, 0]
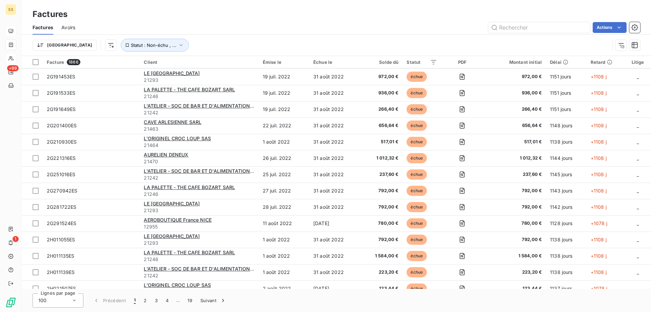
click at [134, 17] on div "Factures" at bounding box center [337, 14] width 630 height 12
click at [131, 44] on span "Statut : Non-échu , ..." at bounding box center [153, 44] width 45 height 5
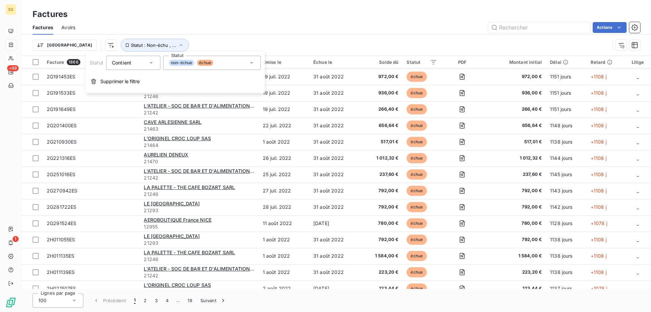
click at [117, 65] on span "Contient" at bounding box center [121, 63] width 19 height 6
click at [177, 63] on span "non-échue" at bounding box center [181, 63] width 25 height 6
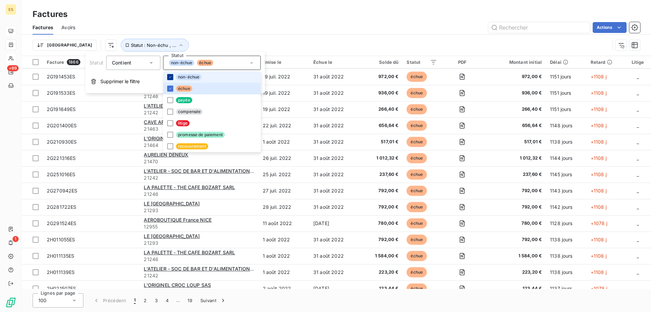
click at [170, 77] on icon at bounding box center [170, 76] width 2 height 1
click at [308, 31] on div "Actions" at bounding box center [361, 27] width 557 height 11
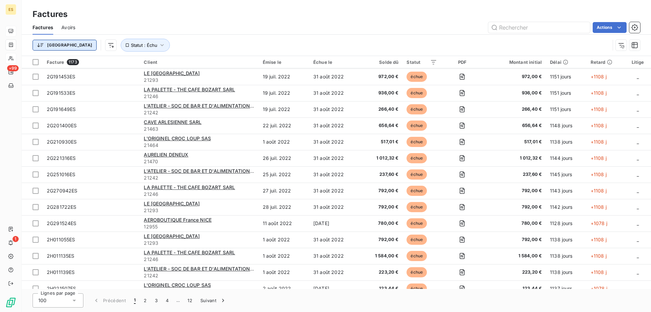
click at [54, 43] on html "ES +99 1 Factures Factures Avoirs Actions Trier Statut : Échu Facture 1173 Clie…" at bounding box center [325, 156] width 651 height 312
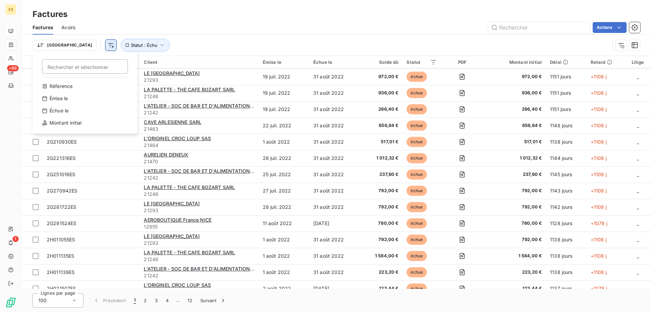
click at [69, 44] on html "ES +99 1 Factures Factures Avoirs Actions Trier Rechercher et sélectionner Réfe…" at bounding box center [325, 156] width 651 height 312
click at [72, 45] on html "ES +99 1 Factures Factures Avoirs Actions Trier Statut : Échu Facture 1173 Clie…" at bounding box center [325, 156] width 651 height 312
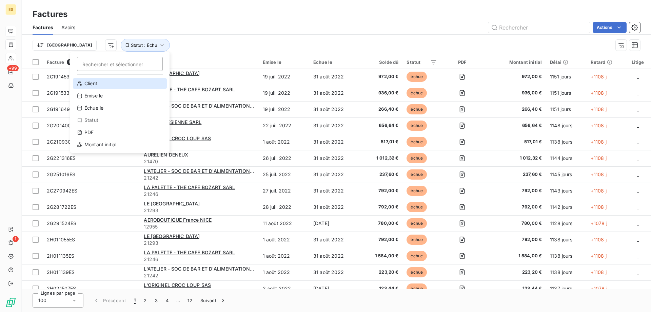
click at [94, 84] on div "Client" at bounding box center [120, 83] width 94 height 11
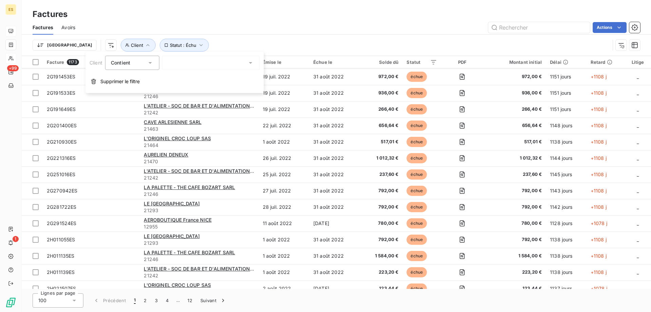
click at [178, 65] on div at bounding box center [211, 63] width 98 height 14
type input "le decan"
click at [172, 76] on div at bounding box center [169, 77] width 6 height 6
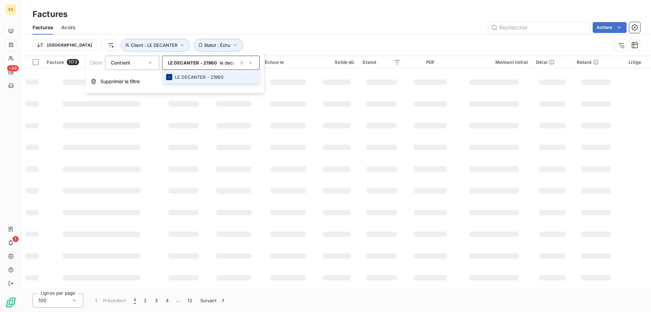
scroll to position [0, 0]
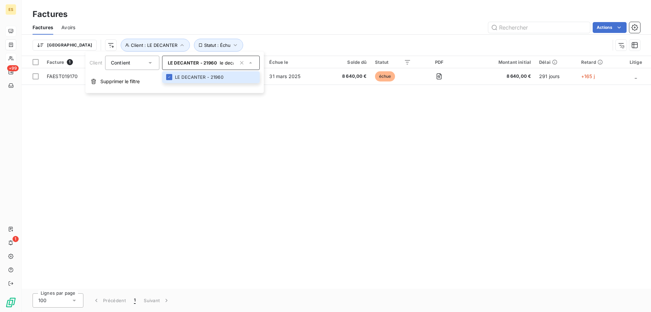
click at [341, 129] on div "Facture 1 Client Émise le Échue le Solde dû Statut PDF Montant initial Délai Re…" at bounding box center [337, 172] width 630 height 233
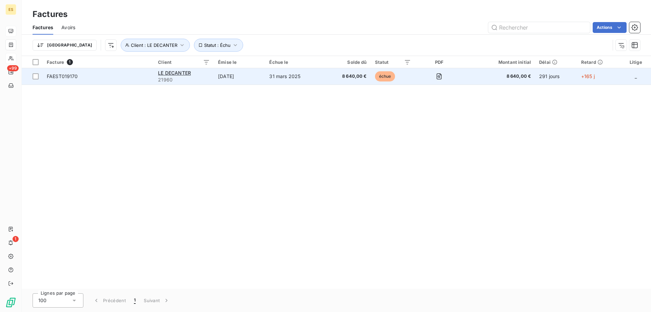
click at [389, 75] on span "échue" at bounding box center [385, 76] width 20 height 10
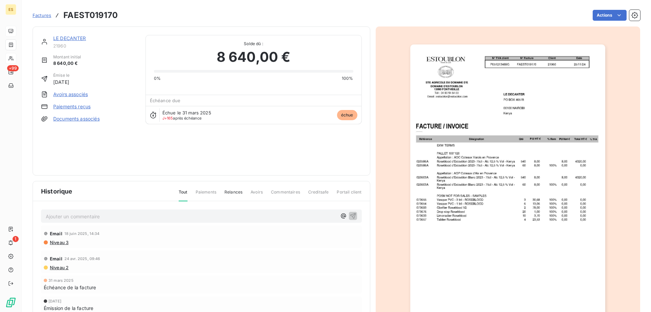
click at [240, 192] on span "Relances" at bounding box center [234, 195] width 18 height 12
click at [42, 14] on span "Factures" at bounding box center [42, 15] width 19 height 5
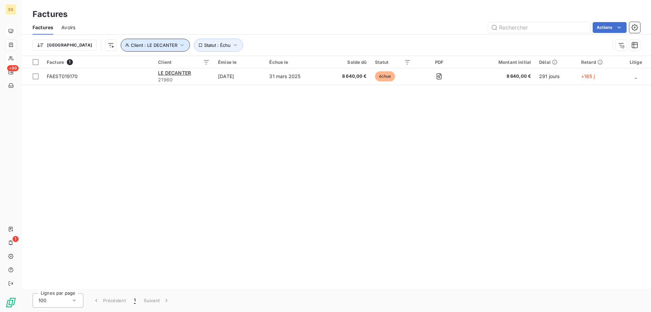
click at [179, 44] on icon "button" at bounding box center [182, 45] width 7 height 7
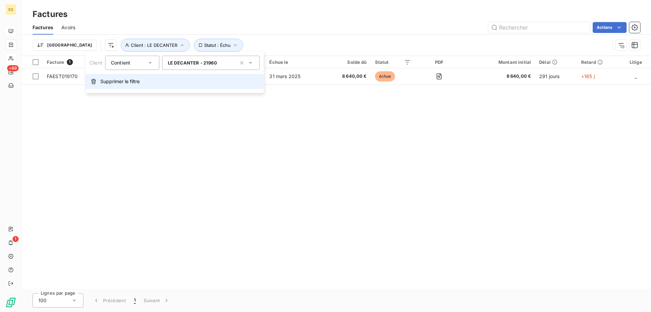
click at [125, 79] on span "Supprimer le filtre" at bounding box center [119, 81] width 39 height 7
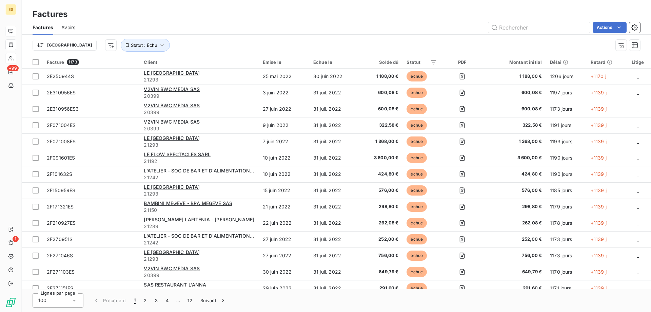
scroll to position [271, 0]
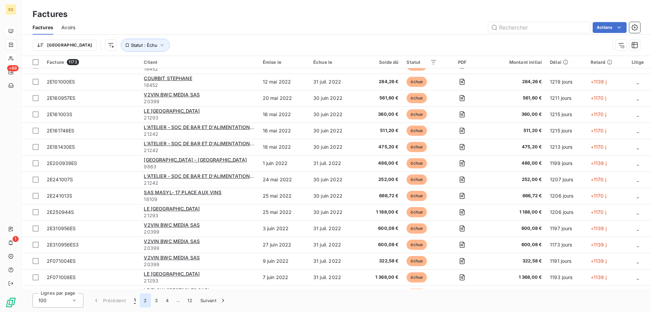
click at [144, 300] on button "2" at bounding box center [145, 300] width 11 height 14
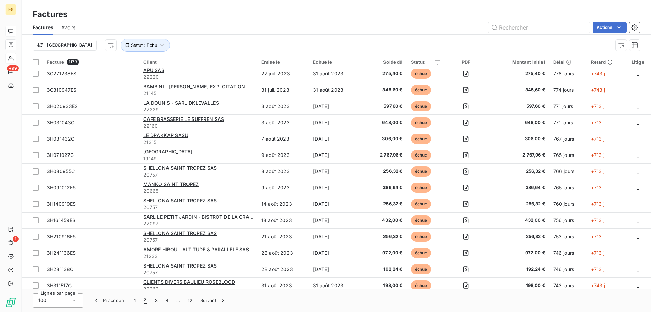
scroll to position [1408, 0]
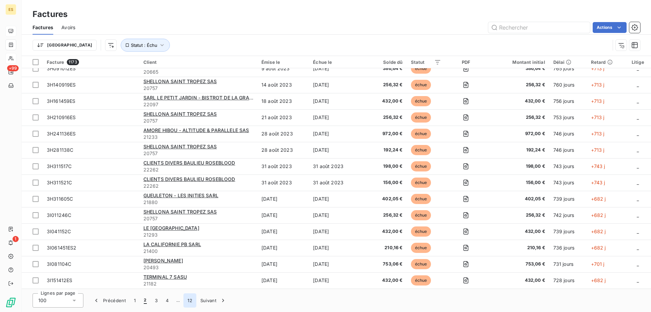
click at [190, 299] on button "12" at bounding box center [190, 300] width 13 height 14
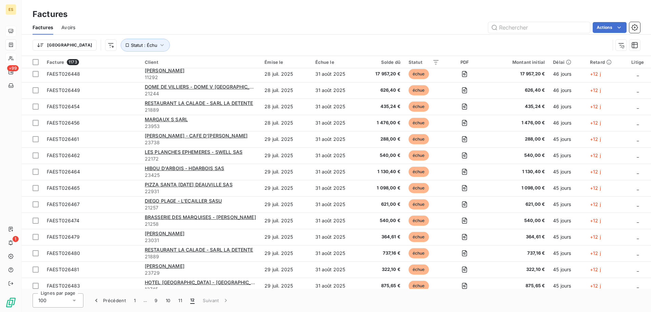
scroll to position [0, 0]
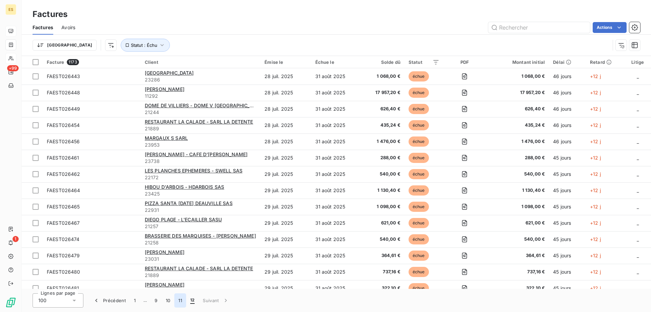
click at [180, 299] on button "11" at bounding box center [180, 300] width 12 height 14
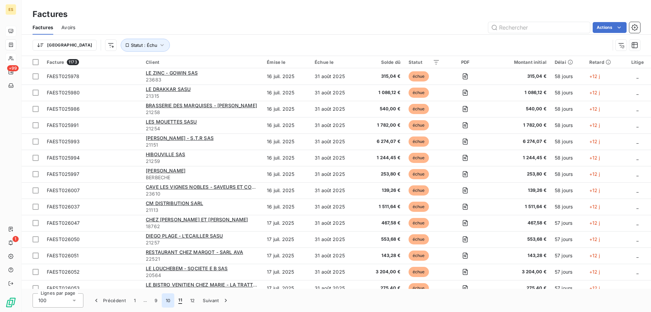
click at [171, 302] on button "10" at bounding box center [168, 300] width 13 height 14
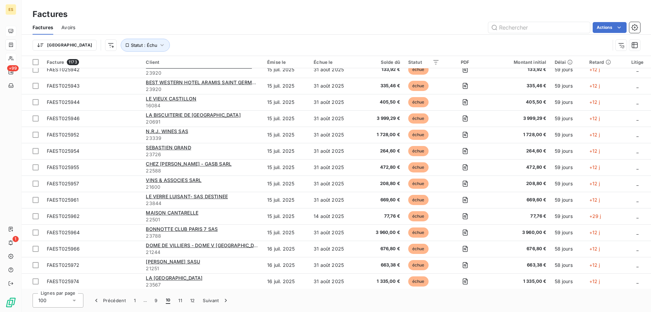
scroll to position [1408, 0]
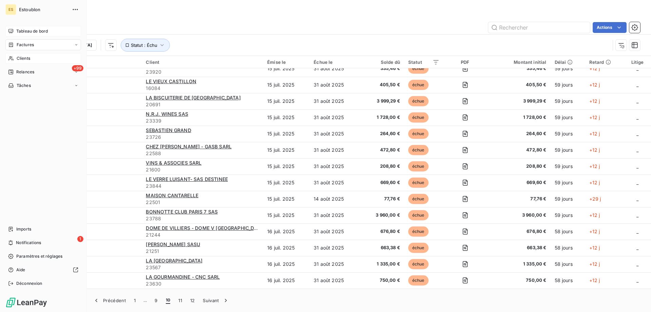
click at [20, 31] on span "Tableau de bord" at bounding box center [32, 31] width 32 height 6
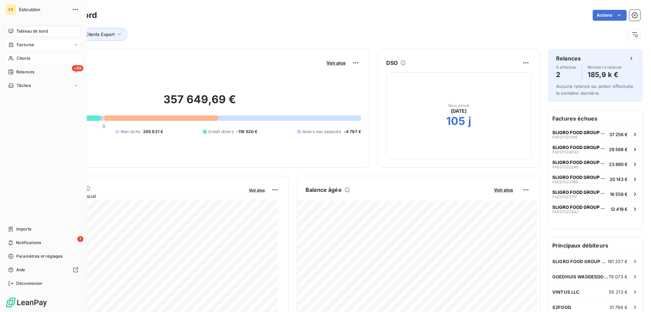
click at [49, 31] on div "Tableau de bord" at bounding box center [43, 31] width 76 height 11
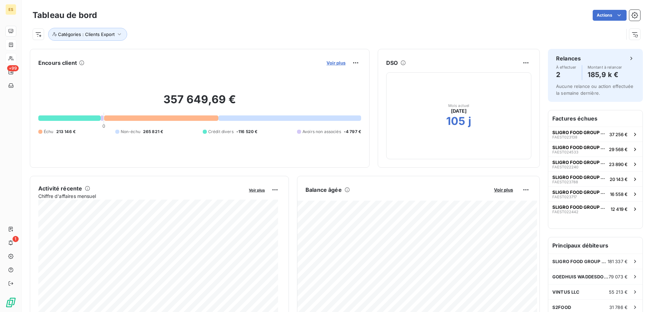
click at [327, 60] on span "Voir plus" at bounding box center [336, 62] width 19 height 5
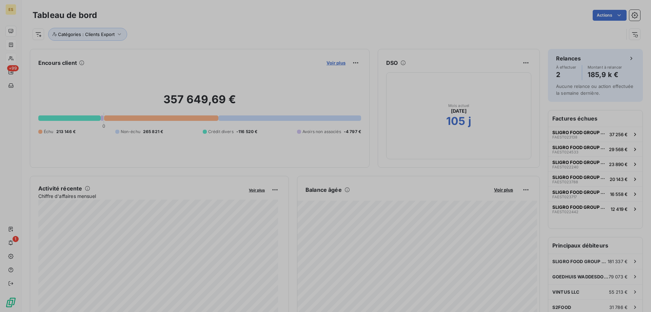
scroll to position [210, 255]
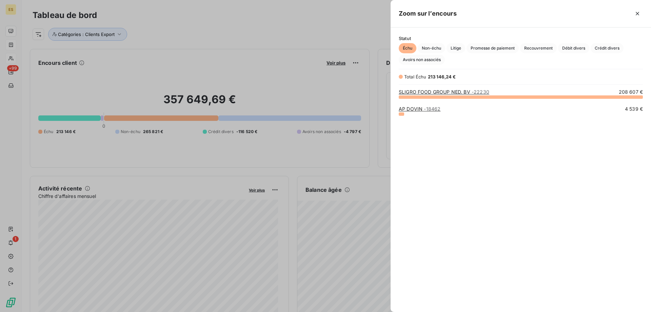
click at [350, 31] on div at bounding box center [325, 156] width 651 height 312
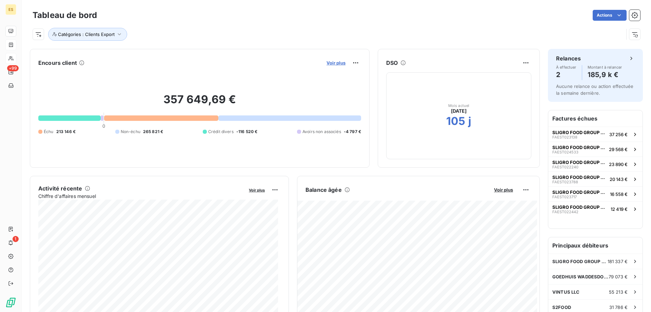
click at [327, 64] on span "Voir plus" at bounding box center [336, 62] width 19 height 5
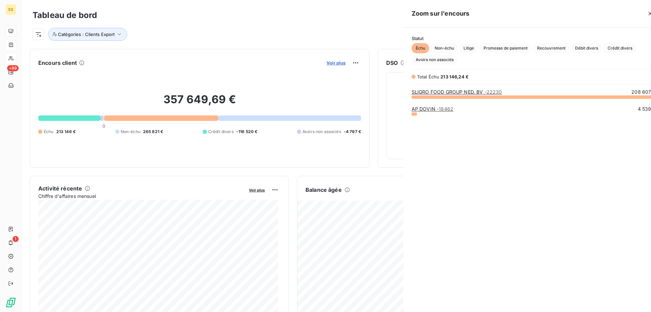
scroll to position [307, 255]
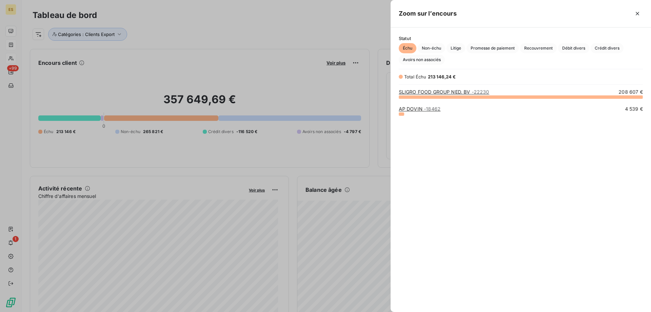
click at [343, 30] on div at bounding box center [325, 156] width 651 height 312
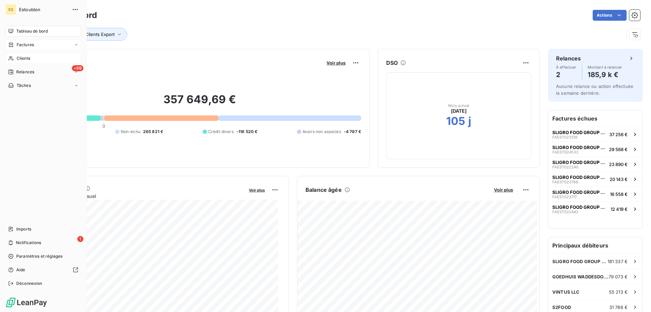
click at [24, 57] on span "Clients" at bounding box center [24, 58] width 14 height 6
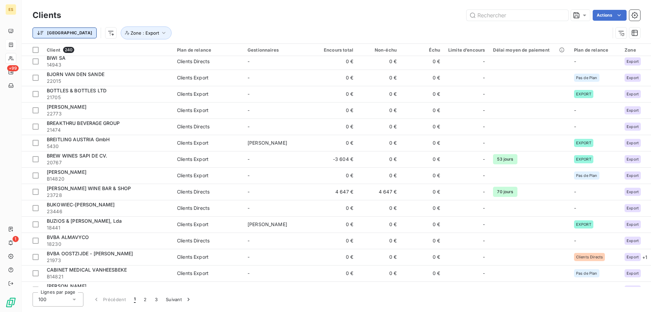
scroll to position [339, 0]
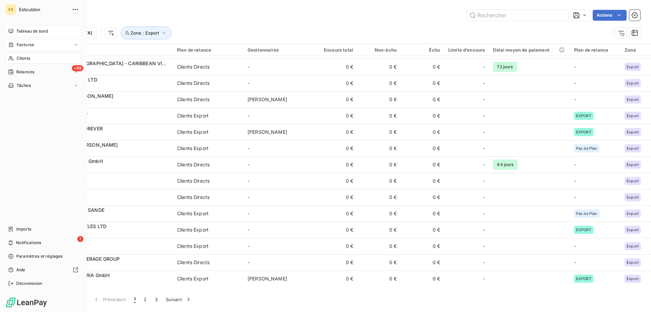
click at [7, 27] on div "Tableau de bord" at bounding box center [43, 31] width 76 height 11
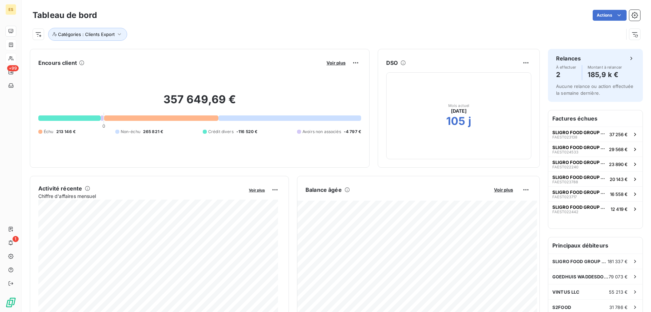
click at [176, 37] on div "Catégories : Clients Export" at bounding box center [328, 34] width 591 height 13
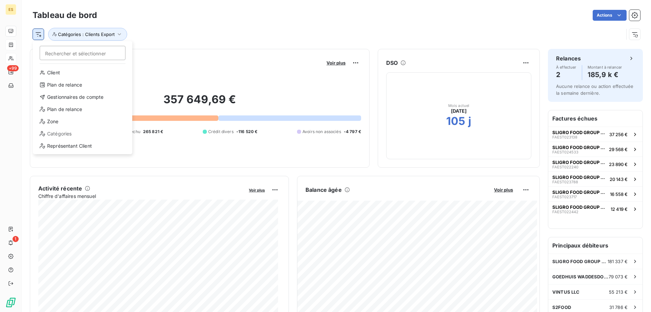
click at [38, 31] on html "ES +99 1 Tableau de bord Actions Rechercher et sélectionner Client Plan de rela…" at bounding box center [325, 156] width 651 height 312
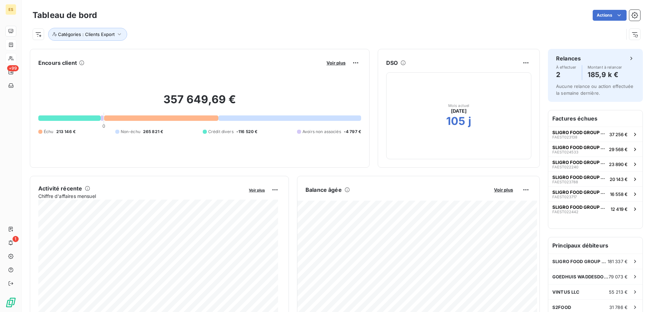
click at [140, 51] on html "ES +99 1 Tableau de bord Actions Catégories : Clients Export Encours client Voi…" at bounding box center [325, 156] width 651 height 312
click at [117, 31] on button "Catégories : Clients Export" at bounding box center [87, 34] width 79 height 13
click at [184, 30] on div "Catégories : Clients Export" at bounding box center [328, 34] width 591 height 13
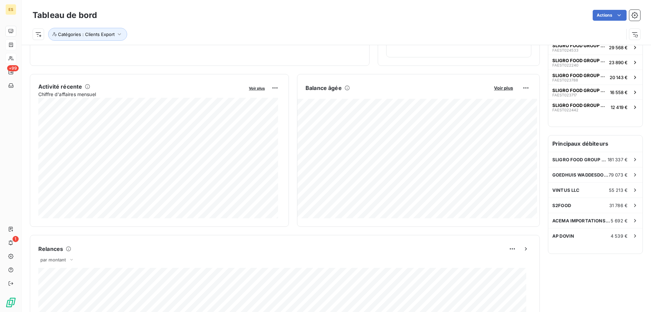
click at [494, 91] on button "Voir plus" at bounding box center [503, 88] width 23 height 6
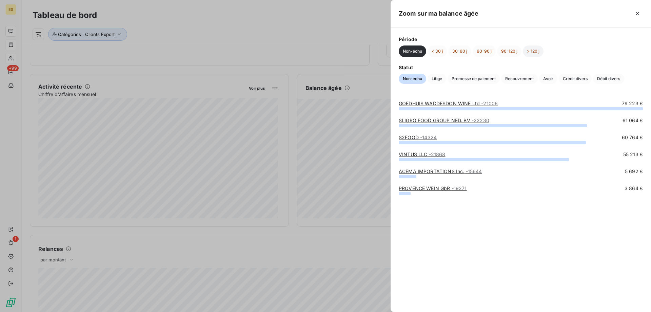
click at [528, 54] on button "> 120 j" at bounding box center [533, 51] width 21 height 12
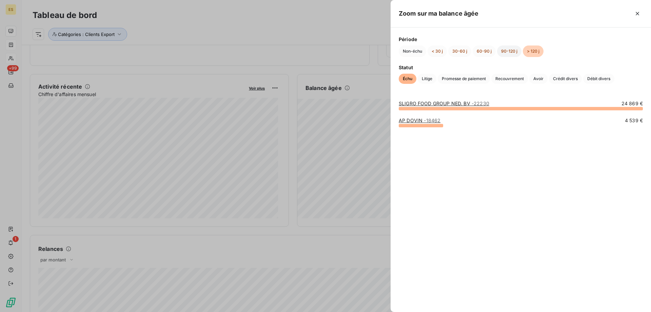
click at [513, 51] on button "90-120 j" at bounding box center [509, 51] width 24 height 12
click at [530, 55] on button "> 120 j" at bounding box center [533, 51] width 21 height 12
click at [510, 53] on button "90-120 j" at bounding box center [509, 51] width 24 height 12
click at [477, 51] on button "60-90 j" at bounding box center [484, 51] width 23 height 12
click at [453, 54] on button "30-60 j" at bounding box center [460, 51] width 23 height 12
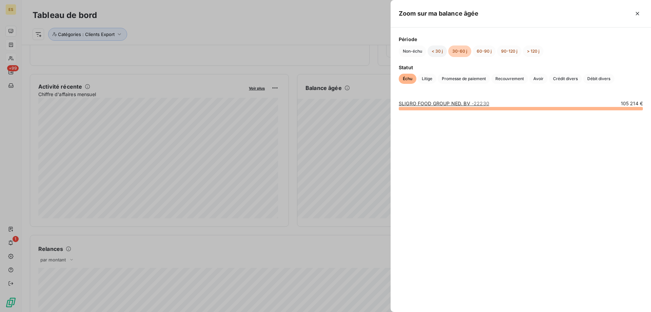
click at [438, 53] on button "< 30 j" at bounding box center [437, 51] width 19 height 12
click at [453, 52] on button "30-60 j" at bounding box center [460, 51] width 23 height 12
click at [537, 53] on button "> 120 j" at bounding box center [533, 51] width 21 height 12
click at [635, 14] on icon "button" at bounding box center [637, 13] width 7 height 7
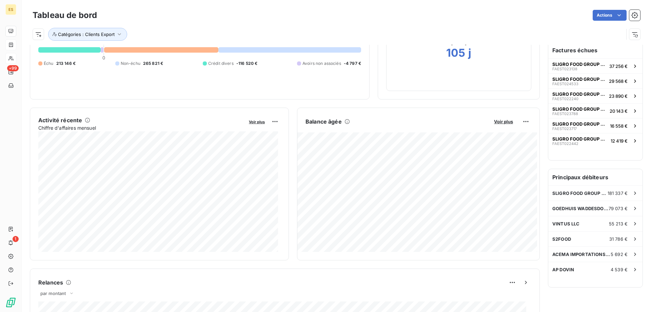
scroll to position [0, 0]
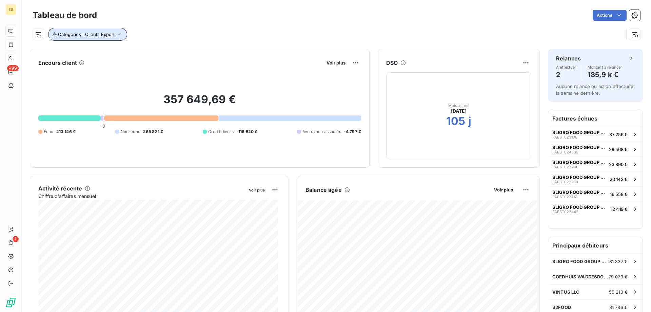
click at [103, 35] on span "Catégories : Clients Export" at bounding box center [86, 34] width 57 height 5
click at [121, 49] on div "Contient is" at bounding box center [103, 51] width 36 height 9
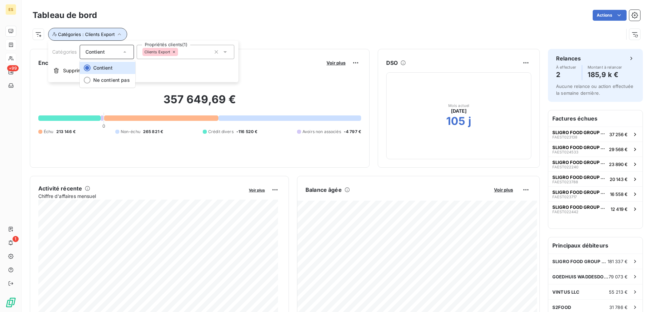
click at [119, 36] on icon "button" at bounding box center [119, 34] width 7 height 7
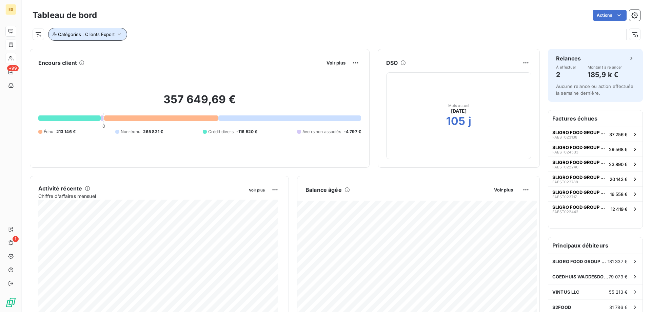
click at [118, 33] on icon "button" at bounding box center [119, 34] width 7 height 7
click at [206, 53] on div "Clients Export" at bounding box center [186, 52] width 98 height 14
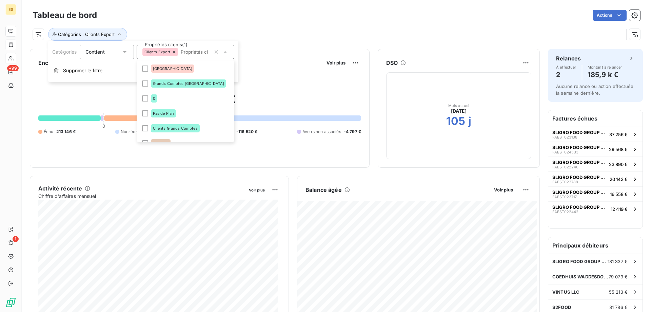
scroll to position [98, 0]
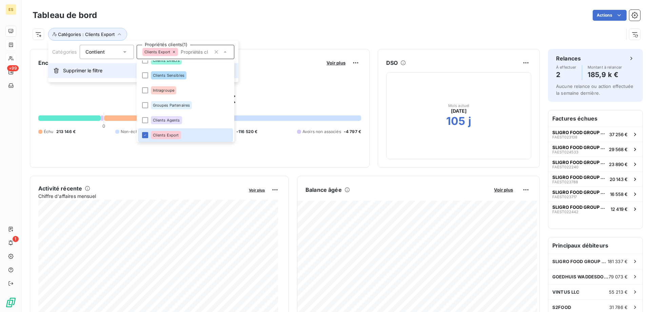
click at [88, 69] on span "Supprimer le filtre" at bounding box center [82, 70] width 39 height 7
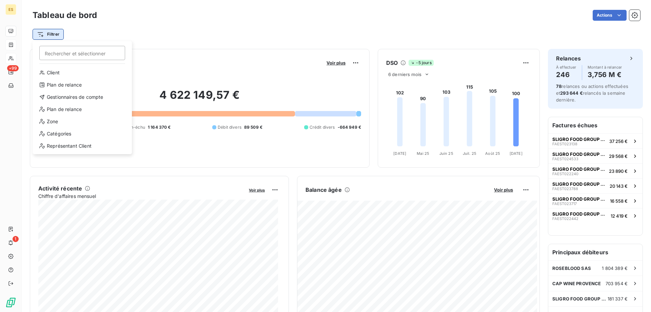
click at [51, 36] on html "ES +99 1 Tableau de bord Actions Filtrer Rechercher et sélectionner Client Plan…" at bounding box center [325, 156] width 651 height 312
click at [63, 119] on div "Zone" at bounding box center [82, 121] width 94 height 11
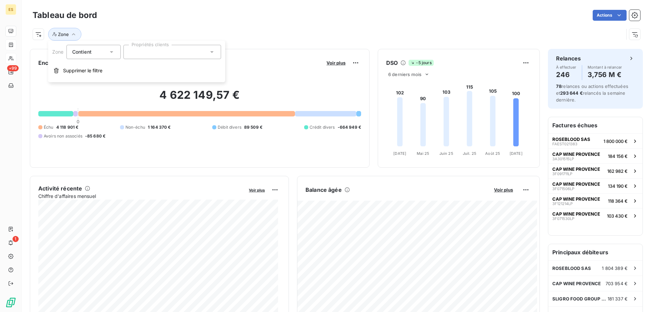
click at [160, 52] on div at bounding box center [172, 52] width 98 height 14
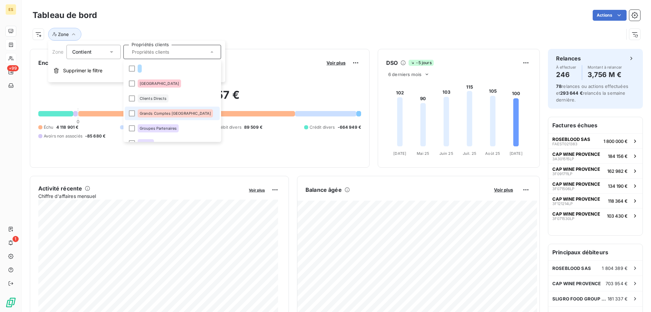
scroll to position [39, 0]
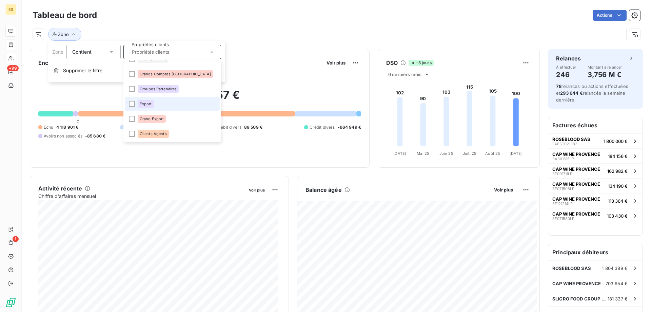
click at [140, 105] on span "Export" at bounding box center [146, 104] width 12 height 4
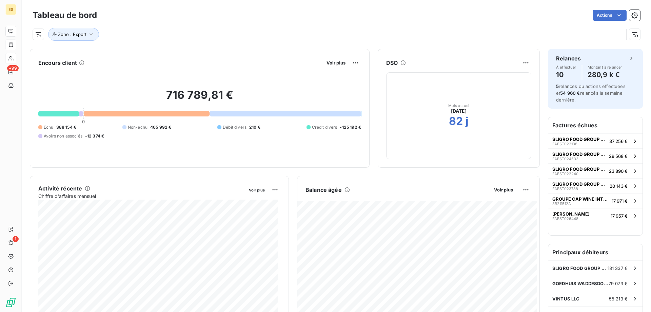
click at [302, 26] on div "Zone : Export" at bounding box center [337, 31] width 608 height 18
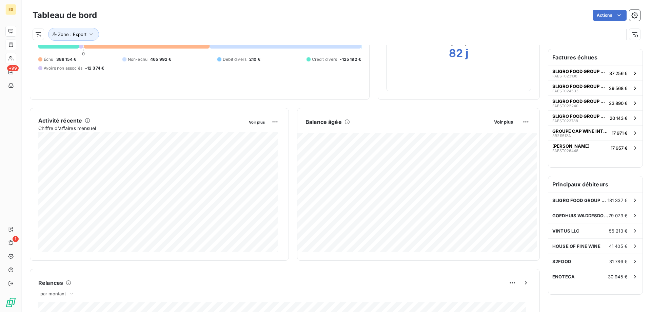
scroll to position [0, 0]
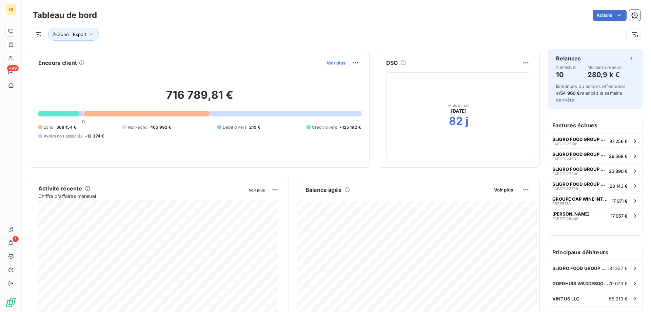
click at [337, 61] on span "Voir plus" at bounding box center [336, 62] width 19 height 5
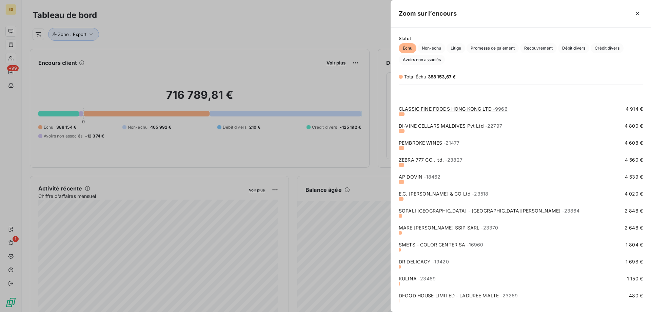
scroll to position [234, 0]
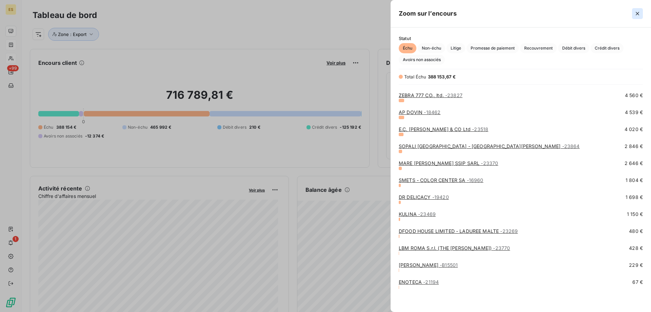
click at [638, 17] on button "button" at bounding box center [637, 13] width 11 height 11
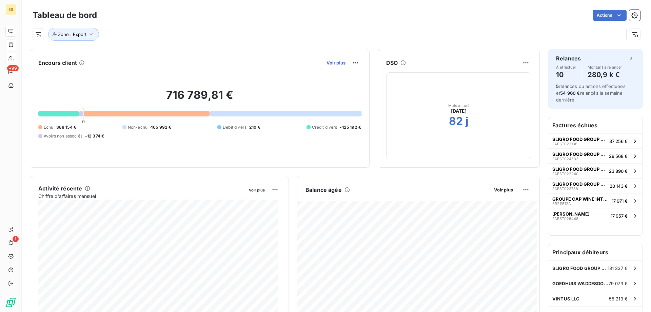
click at [329, 60] on span "Voir plus" at bounding box center [336, 62] width 19 height 5
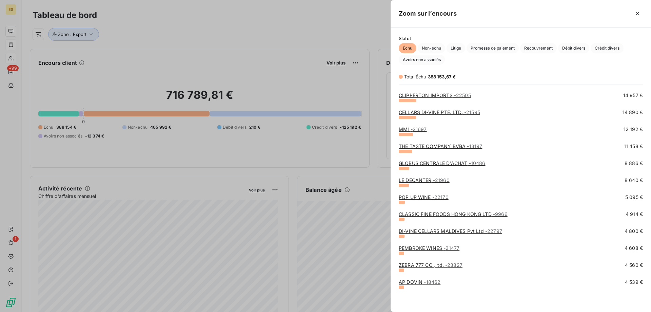
scroll to position [31, 0]
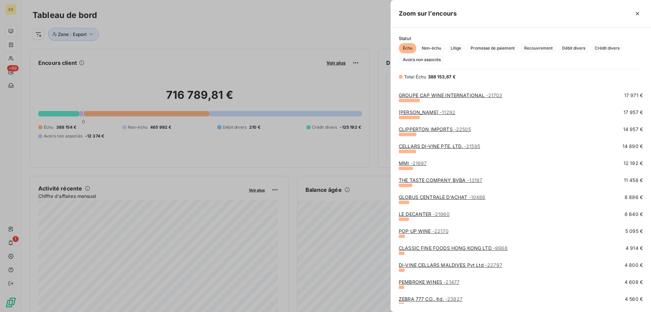
click at [429, 212] on link "LE DECANTER - 21960" at bounding box center [424, 214] width 51 height 6
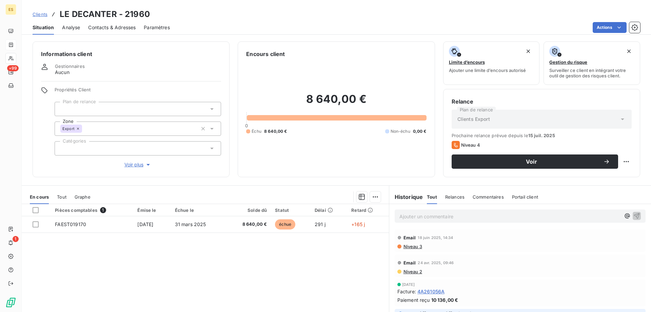
click at [43, 14] on span "Clients" at bounding box center [40, 14] width 15 height 5
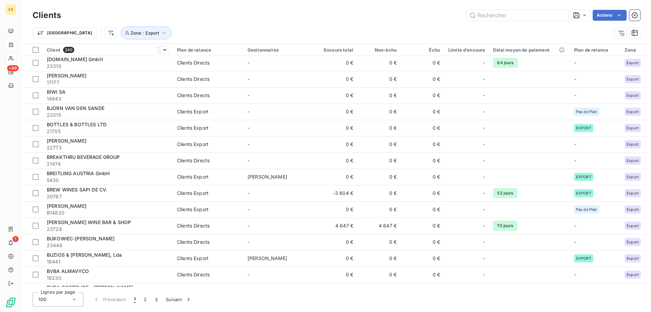
scroll to position [339, 0]
